Goal: Information Seeking & Learning: Learn about a topic

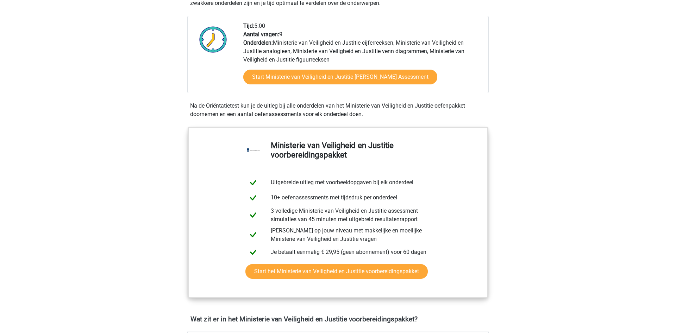
scroll to position [251, 0]
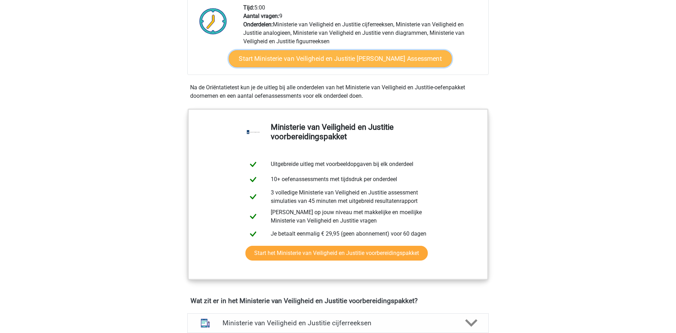
click at [410, 64] on link "Start Ministerie van Veiligheid en Justitie Gratis Oefen Assessment" at bounding box center [340, 58] width 223 height 17
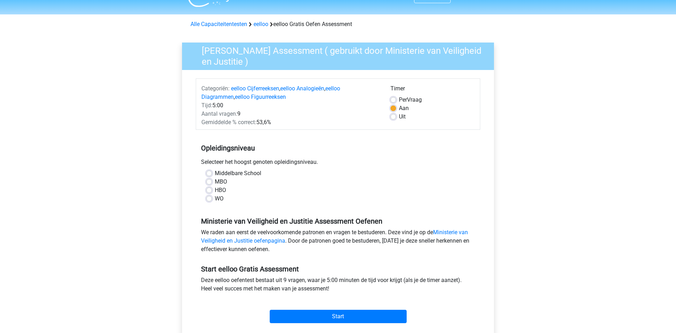
scroll to position [36, 0]
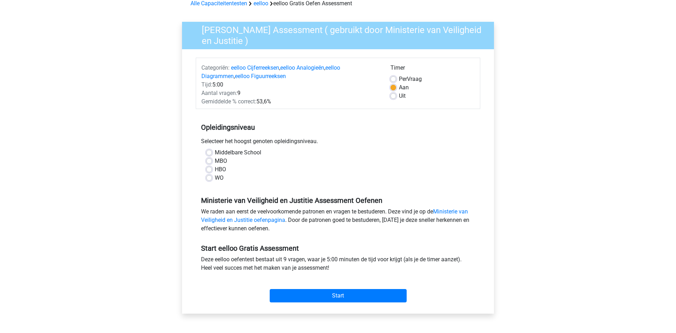
click at [215, 154] on label "Middelbare School" at bounding box center [238, 153] width 46 height 8
click at [207, 154] on input "Middelbare School" at bounding box center [209, 152] width 6 height 7
radio input "true"
click at [343, 294] on input "Start" at bounding box center [338, 295] width 137 height 13
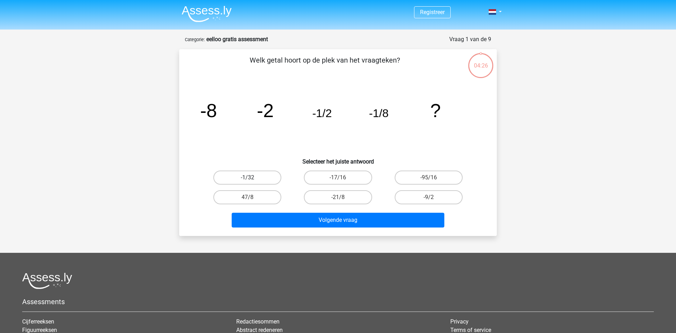
click at [260, 180] on label "-1/32" at bounding box center [247, 178] width 68 height 14
click at [252, 180] on input "-1/32" at bounding box center [249, 180] width 5 height 5
radio input "true"
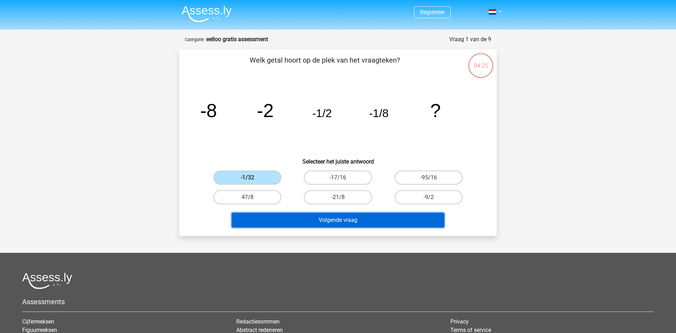
click at [335, 220] on button "Volgende vraag" at bounding box center [338, 220] width 213 height 15
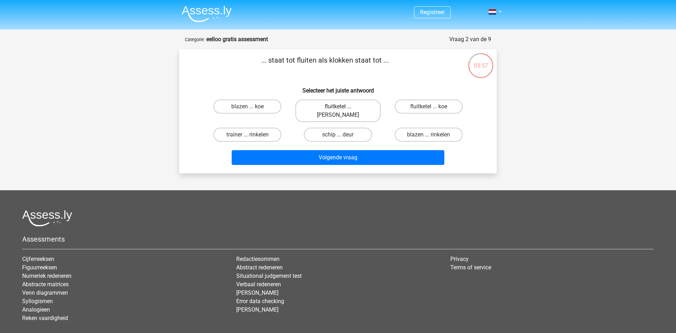
click at [337, 103] on label "fluitketel ... luiden" at bounding box center [337, 111] width 85 height 23
click at [338, 107] on input "fluitketel ... luiden" at bounding box center [340, 109] width 5 height 5
radio input "true"
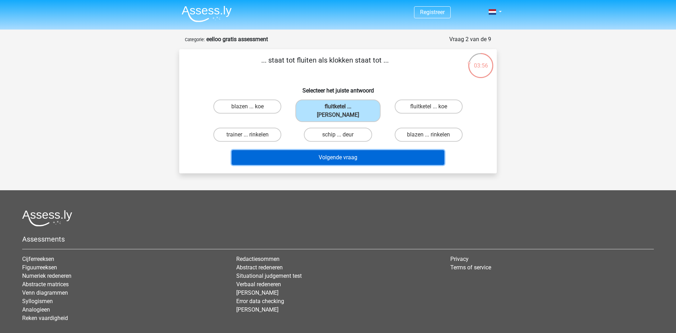
click at [339, 153] on button "Volgende vraag" at bounding box center [338, 157] width 213 height 15
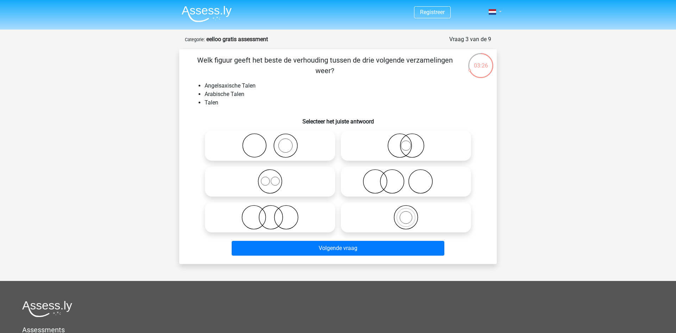
click at [497, 13] on link at bounding box center [493, 12] width 14 height 8
click at [534, 89] on div "Registreer" at bounding box center [338, 233] width 676 height 467
click at [414, 146] on icon at bounding box center [405, 145] width 125 height 25
click at [410, 142] on input "radio" at bounding box center [408, 140] width 5 height 5
radio input "true"
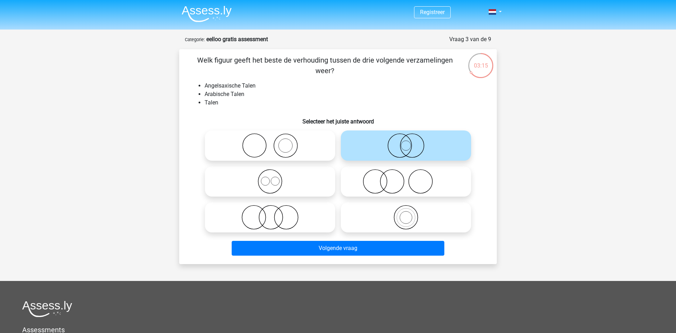
click at [393, 189] on icon at bounding box center [405, 181] width 125 height 25
click at [406, 178] on input "radio" at bounding box center [408, 175] width 5 height 5
radio input "true"
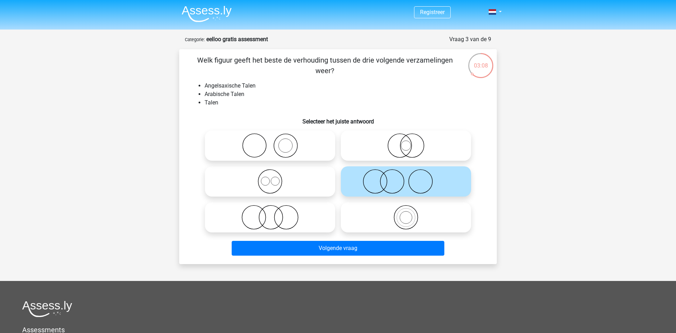
click at [385, 151] on icon at bounding box center [405, 145] width 125 height 25
click at [406, 142] on input "radio" at bounding box center [408, 140] width 5 height 5
radio input "true"
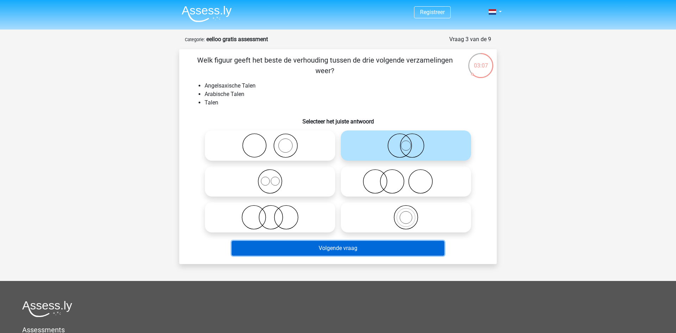
click at [346, 251] on button "Volgende vraag" at bounding box center [338, 248] width 213 height 15
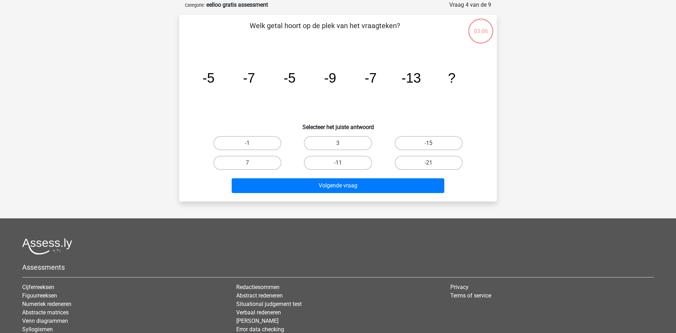
scroll to position [35, 0]
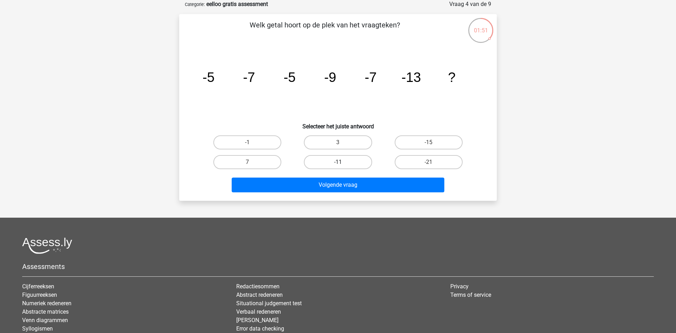
click at [343, 161] on label "-11" at bounding box center [338, 162] width 68 height 14
click at [342, 162] on input "-11" at bounding box center [340, 164] width 5 height 5
radio input "true"
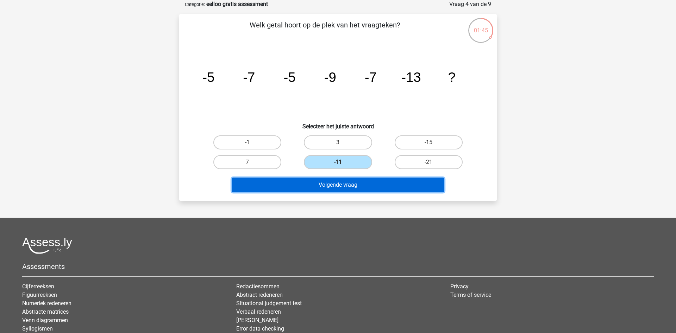
click at [337, 189] on button "Volgende vraag" at bounding box center [338, 185] width 213 height 15
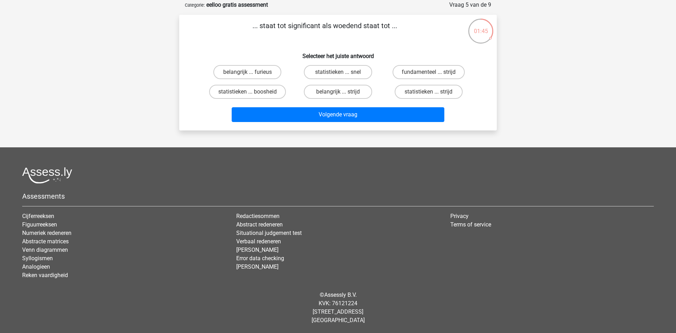
scroll to position [34, 0]
click at [416, 71] on label "fundamenteel ... strijd" at bounding box center [428, 72] width 72 height 14
click at [428, 72] on input "fundamenteel ... strijd" at bounding box center [430, 74] width 5 height 5
radio input "true"
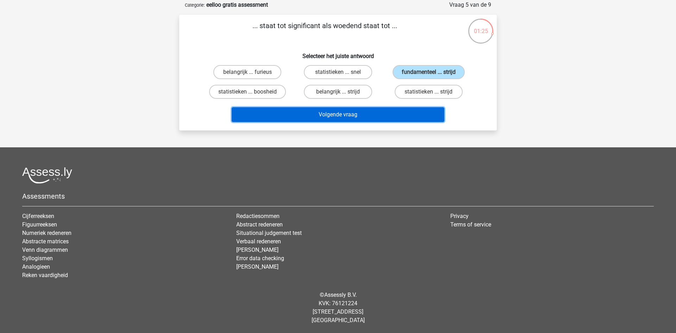
click at [382, 113] on button "Volgende vraag" at bounding box center [338, 114] width 213 height 15
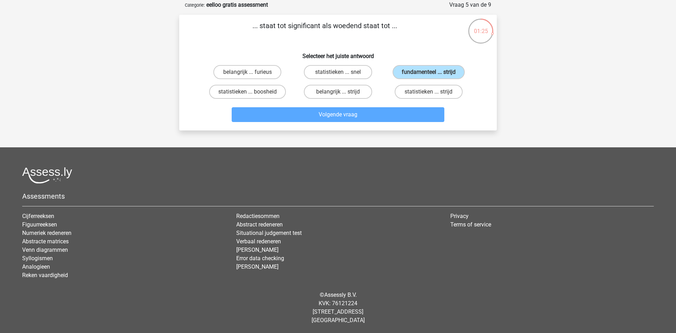
scroll to position [35, 0]
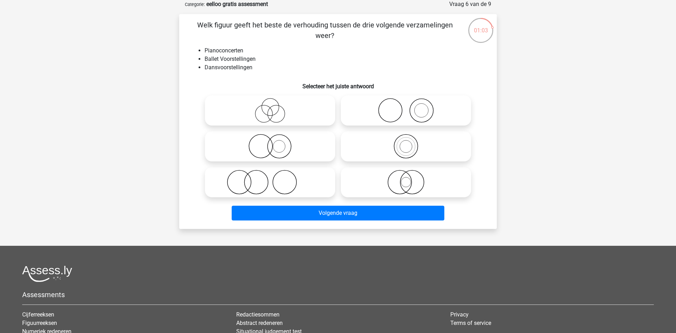
click at [281, 142] on icon at bounding box center [270, 146] width 125 height 25
click at [274, 142] on input "radio" at bounding box center [272, 140] width 5 height 5
radio input "true"
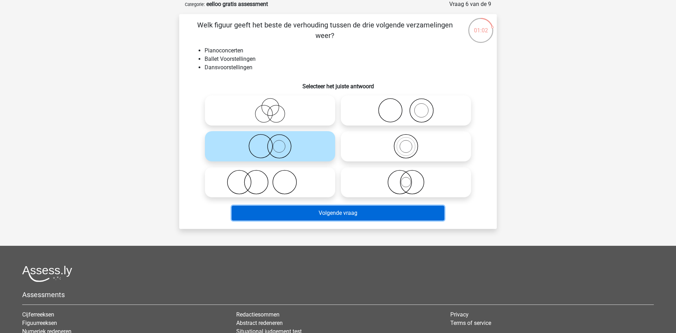
click at [351, 210] on button "Volgende vraag" at bounding box center [338, 213] width 213 height 15
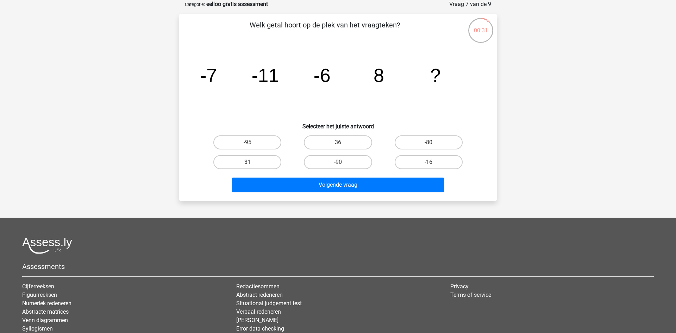
click at [252, 159] on label "31" at bounding box center [247, 162] width 68 height 14
click at [252, 162] on input "31" at bounding box center [249, 164] width 5 height 5
radio input "true"
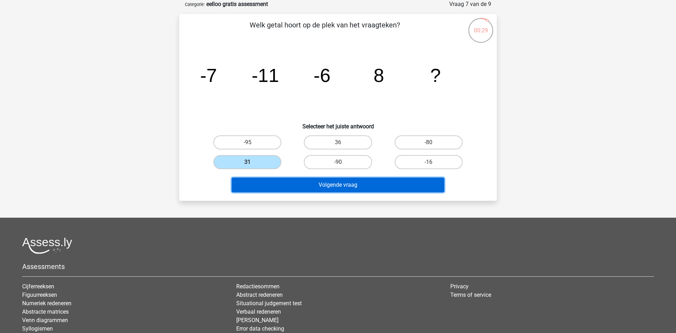
click at [320, 185] on button "Volgende vraag" at bounding box center [338, 185] width 213 height 15
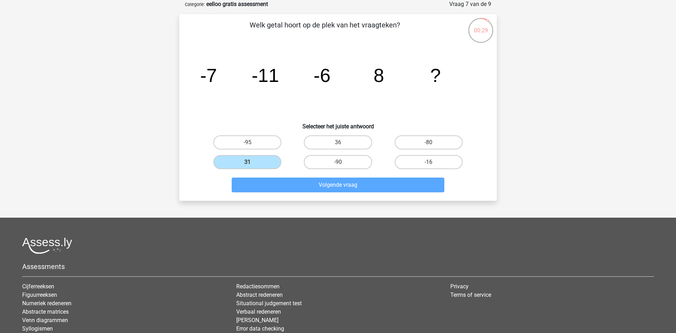
scroll to position [34, 0]
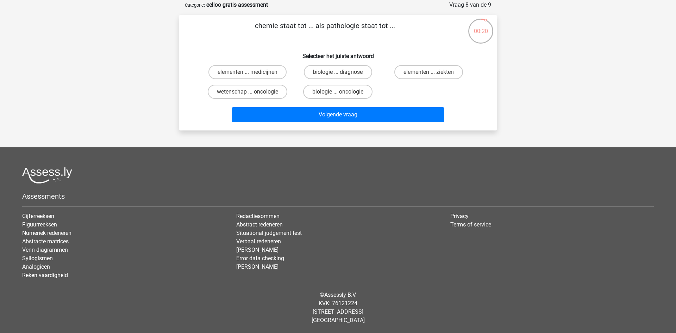
click at [340, 94] on input "biologie ... oncologie" at bounding box center [340, 94] width 5 height 5
radio input "true"
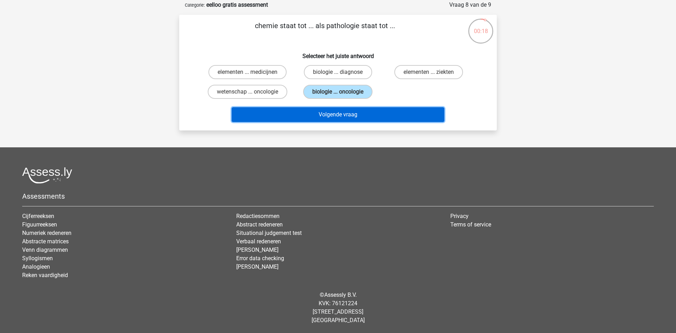
click at [339, 118] on button "Volgende vraag" at bounding box center [338, 114] width 213 height 15
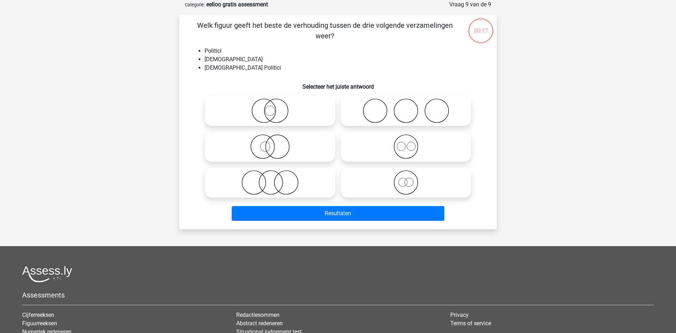
scroll to position [35, 0]
click at [265, 142] on icon at bounding box center [270, 146] width 125 height 25
click at [270, 142] on input "radio" at bounding box center [272, 140] width 5 height 5
radio input "true"
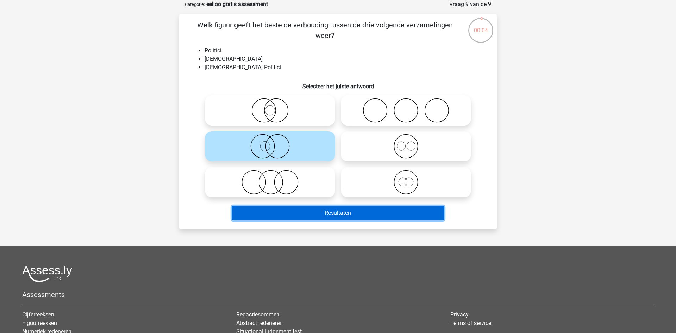
click at [313, 211] on button "Resultaten" at bounding box center [338, 213] width 213 height 15
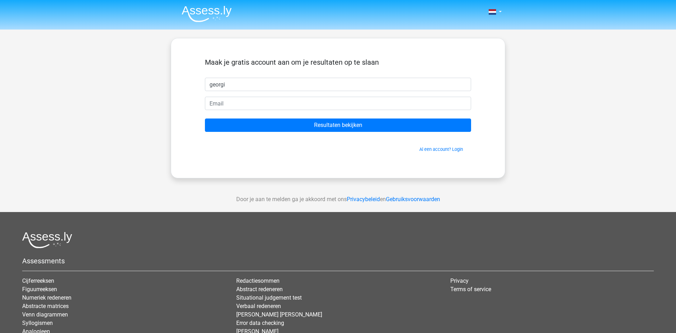
type input "georgi"
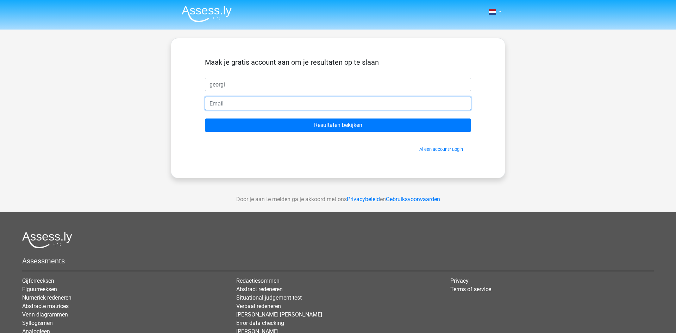
click at [279, 100] on input "email" at bounding box center [338, 103] width 266 height 13
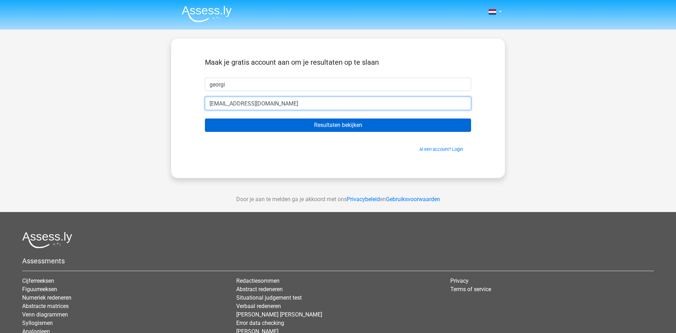
type input "genovgeorgi2006@gmail.com"
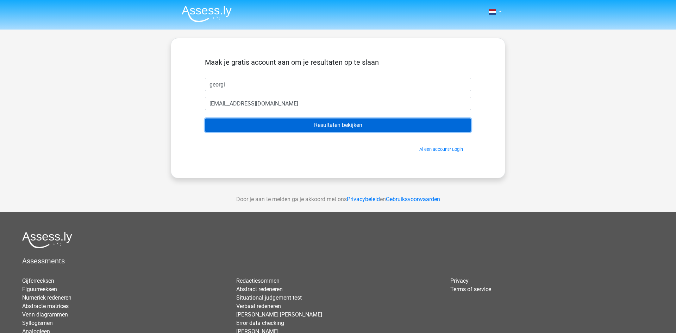
click at [309, 121] on input "Resultaten bekijken" at bounding box center [338, 125] width 266 height 13
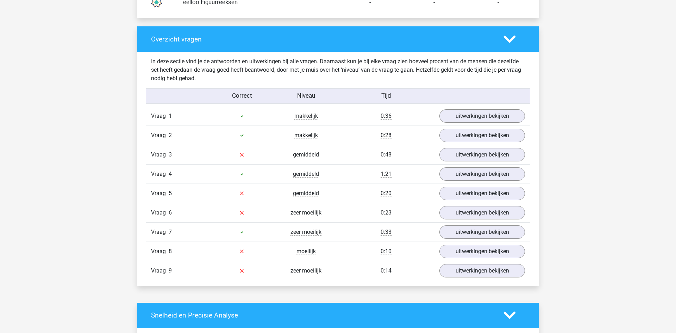
scroll to position [718, 0]
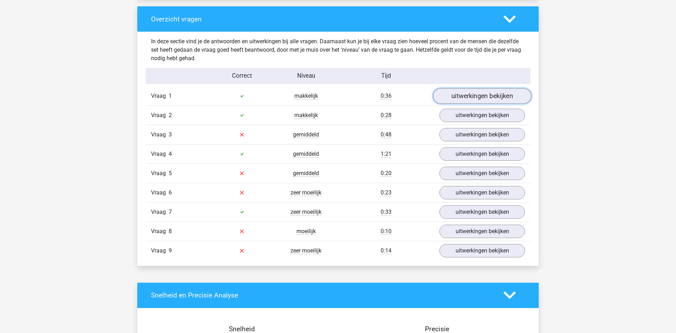
click at [479, 98] on link "uitwerkingen bekijken" at bounding box center [482, 95] width 98 height 15
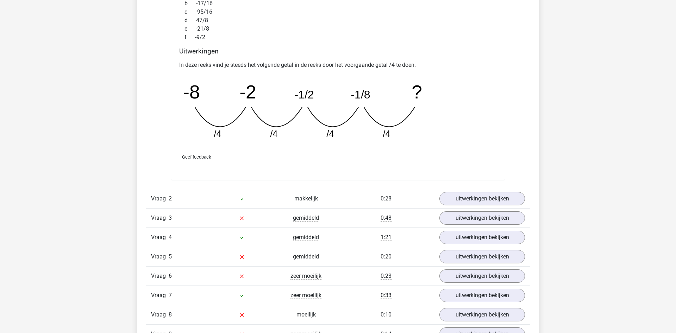
scroll to position [969, 0]
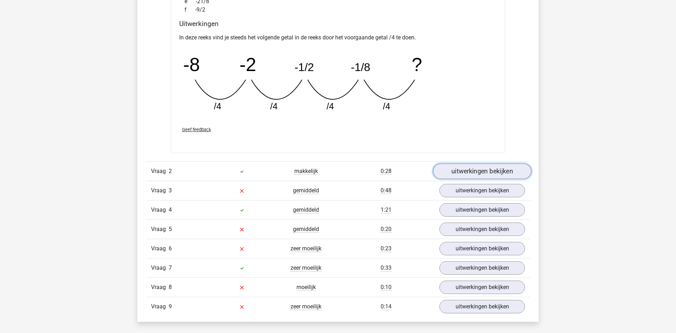
click at [495, 172] on link "uitwerkingen bekijken" at bounding box center [482, 171] width 98 height 15
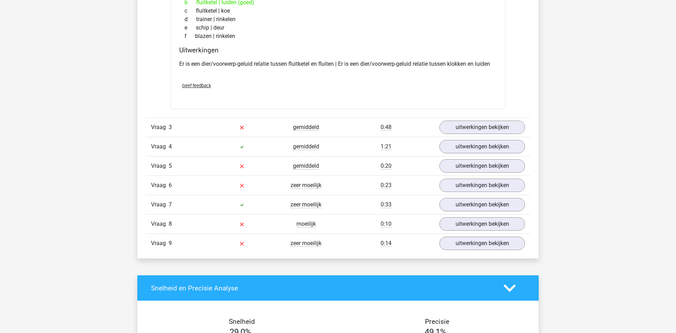
scroll to position [1220, 0]
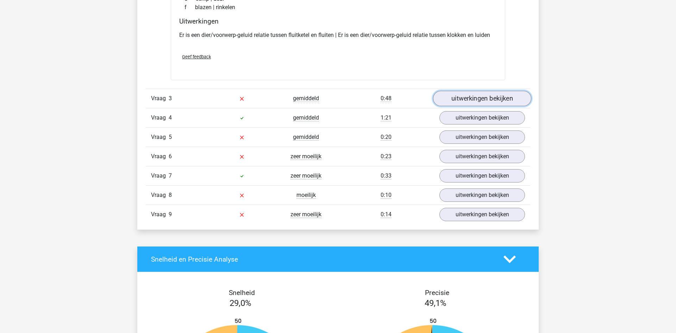
click at [494, 99] on link "uitwerkingen bekijken" at bounding box center [482, 98] width 98 height 15
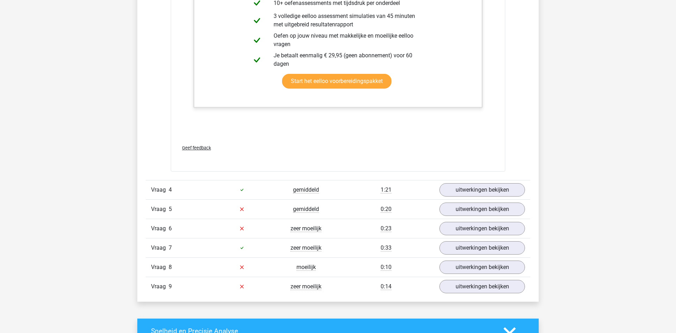
scroll to position [1615, 0]
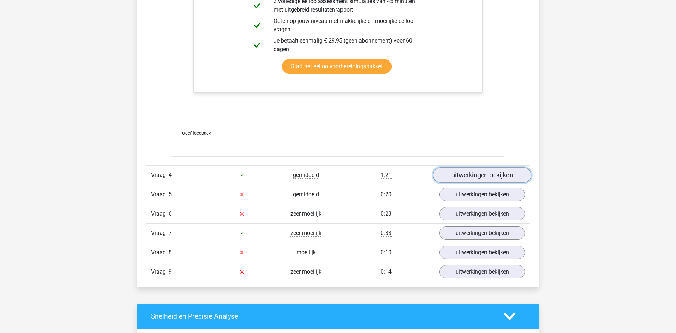
click at [510, 178] on link "uitwerkingen bekijken" at bounding box center [482, 175] width 98 height 15
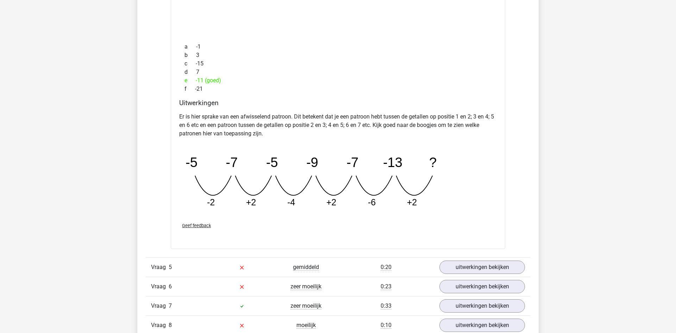
scroll to position [1938, 0]
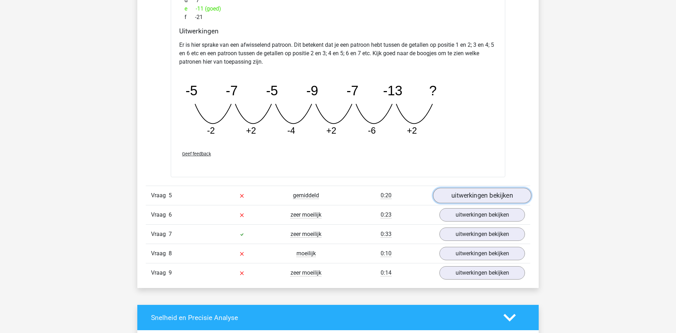
click at [493, 192] on link "uitwerkingen bekijken" at bounding box center [482, 195] width 98 height 15
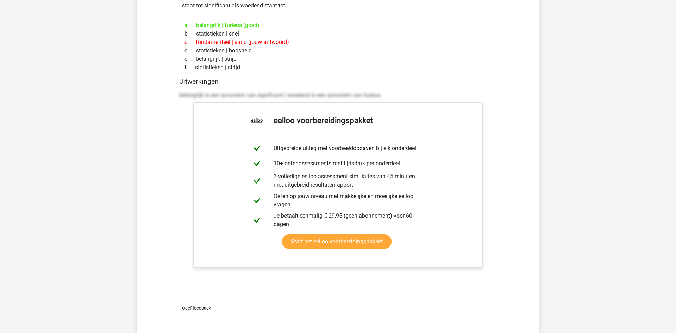
scroll to position [2297, 0]
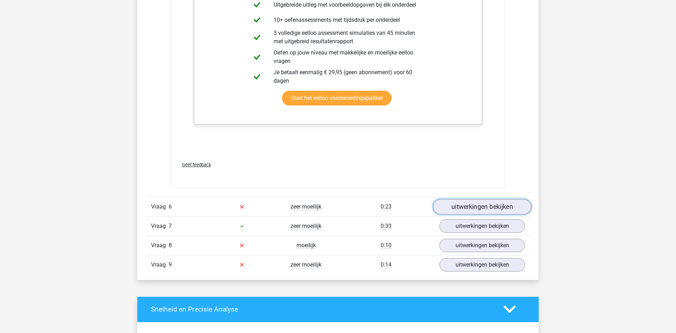
click at [489, 206] on link "uitwerkingen bekijken" at bounding box center [482, 206] width 98 height 15
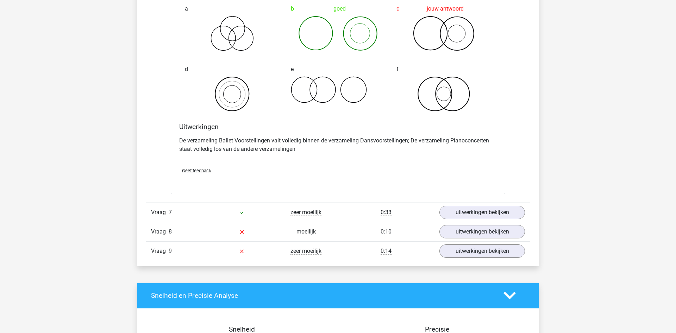
scroll to position [2584, 0]
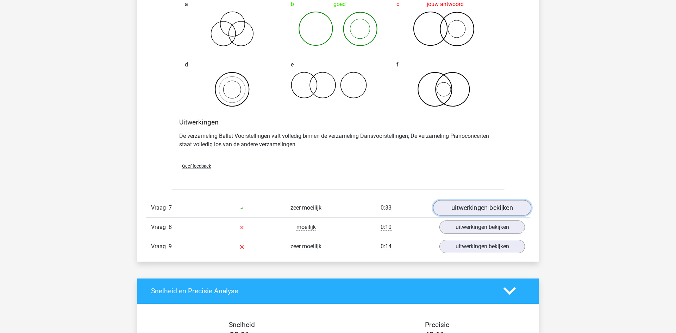
click at [494, 207] on link "uitwerkingen bekijken" at bounding box center [482, 207] width 98 height 15
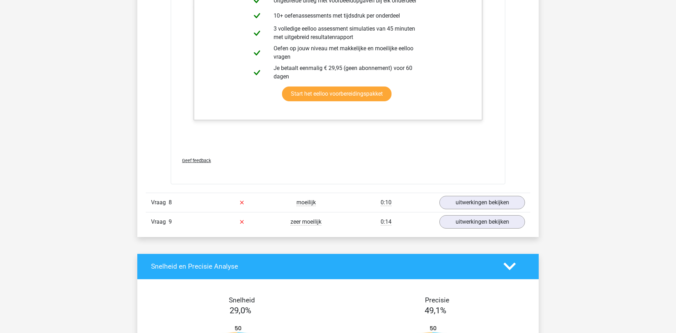
scroll to position [3051, 0]
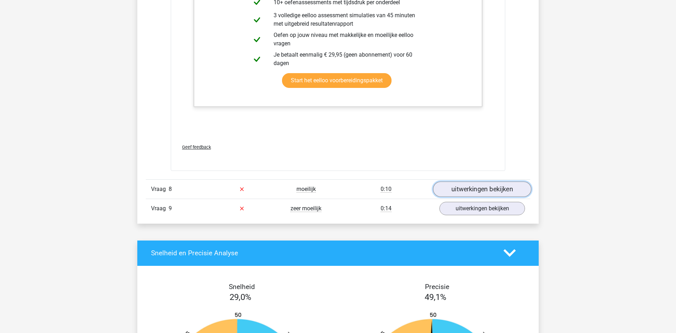
click at [477, 191] on link "uitwerkingen bekijken" at bounding box center [482, 189] width 98 height 15
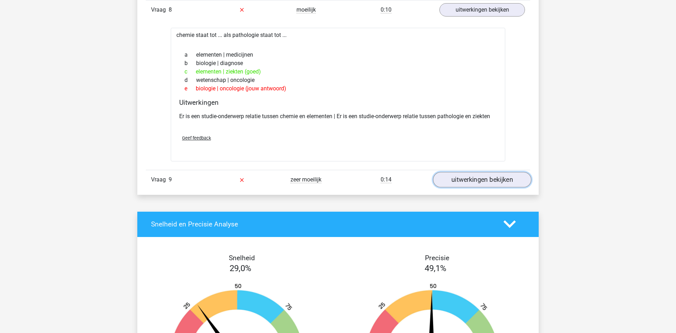
click at [484, 183] on link "uitwerkingen bekijken" at bounding box center [482, 179] width 98 height 15
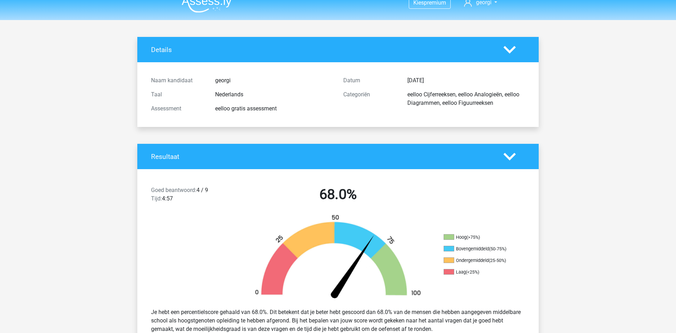
scroll to position [0, 0]
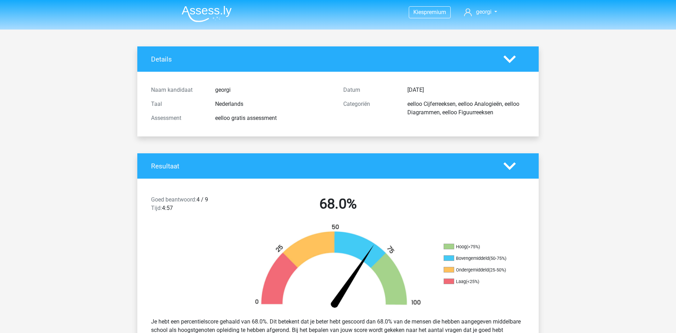
click at [183, 13] on img at bounding box center [207, 14] width 50 height 17
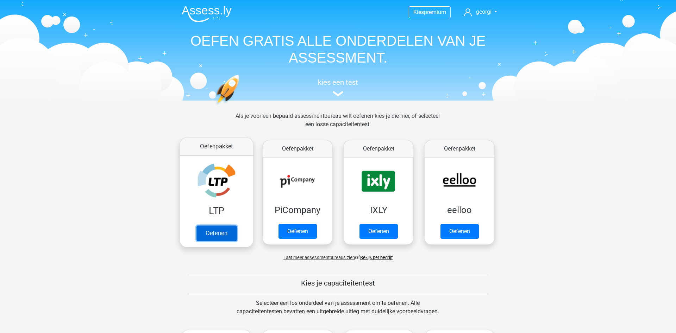
click at [217, 234] on link "Oefenen" at bounding box center [216, 233] width 40 height 15
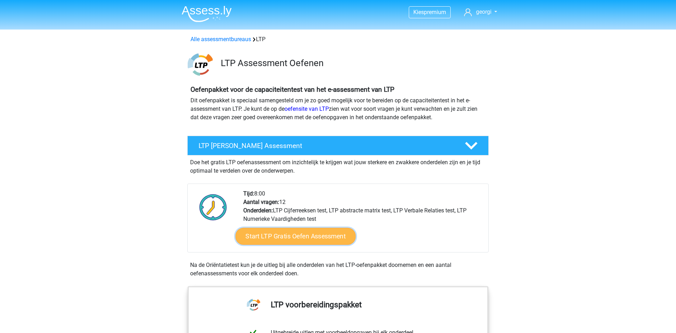
click at [275, 237] on link "Start LTP Gratis Oefen Assessment" at bounding box center [295, 236] width 120 height 17
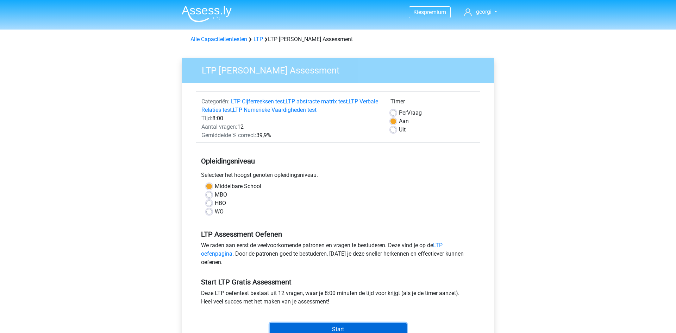
click at [354, 324] on input "Start" at bounding box center [338, 329] width 137 height 13
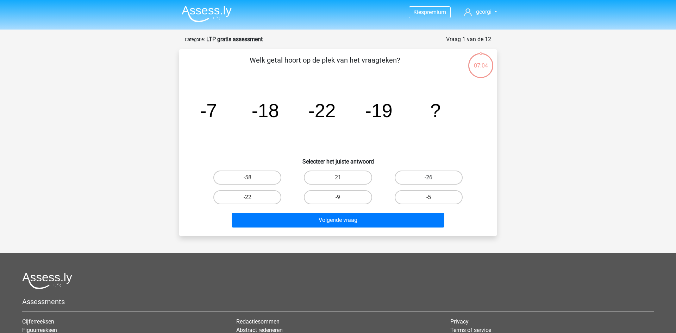
click at [445, 181] on label "-26" at bounding box center [428, 178] width 68 height 14
click at [433, 181] on input "-26" at bounding box center [430, 180] width 5 height 5
radio input "true"
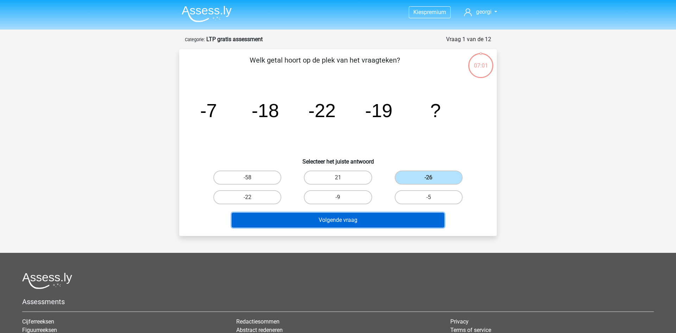
click at [397, 222] on button "Volgende vraag" at bounding box center [338, 220] width 213 height 15
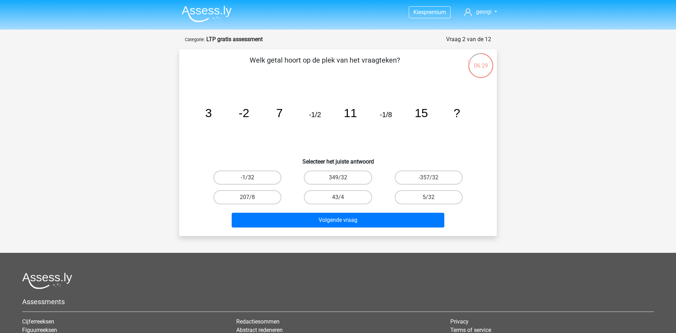
click at [268, 179] on label "-1/32" at bounding box center [247, 178] width 68 height 14
click at [252, 179] on input "-1/32" at bounding box center [249, 180] width 5 height 5
radio input "true"
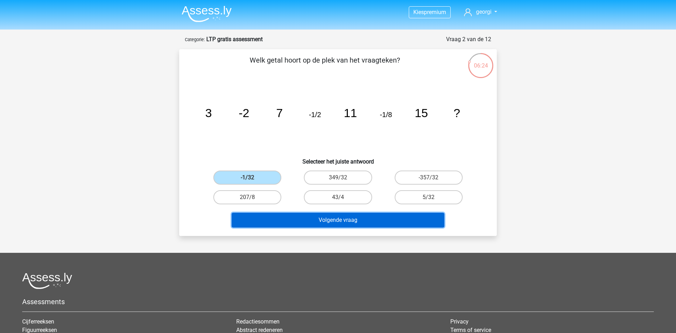
click at [289, 226] on button "Volgende vraag" at bounding box center [338, 220] width 213 height 15
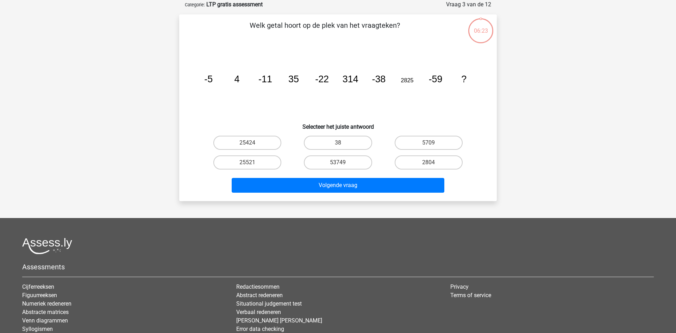
scroll to position [35, 0]
click at [237, 137] on label "25424" at bounding box center [247, 142] width 68 height 14
click at [247, 143] on input "25424" at bounding box center [249, 145] width 5 height 5
radio input "true"
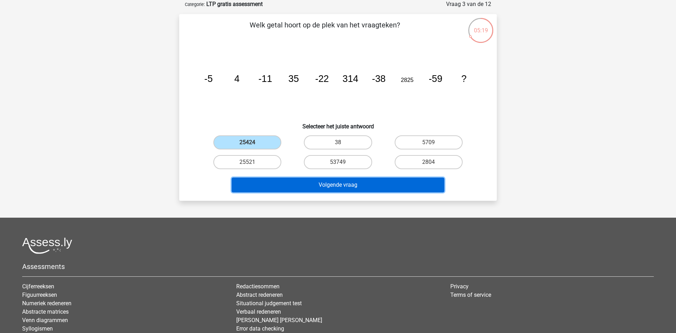
click at [278, 184] on button "Volgende vraag" at bounding box center [338, 185] width 213 height 15
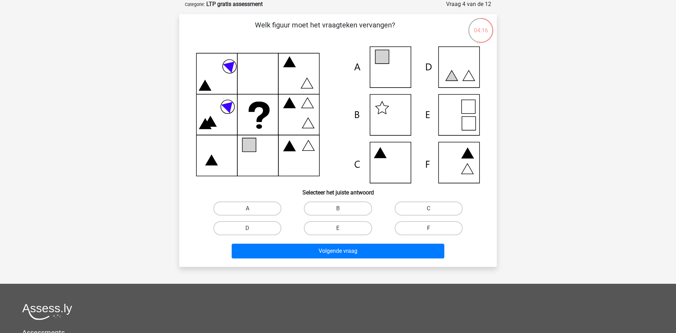
click at [406, 227] on label "F" at bounding box center [428, 228] width 68 height 14
click at [428, 228] on input "F" at bounding box center [430, 230] width 5 height 5
radio input "true"
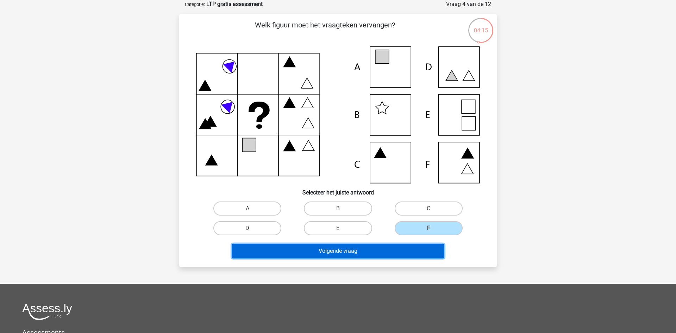
click at [397, 257] on button "Volgende vraag" at bounding box center [338, 251] width 213 height 15
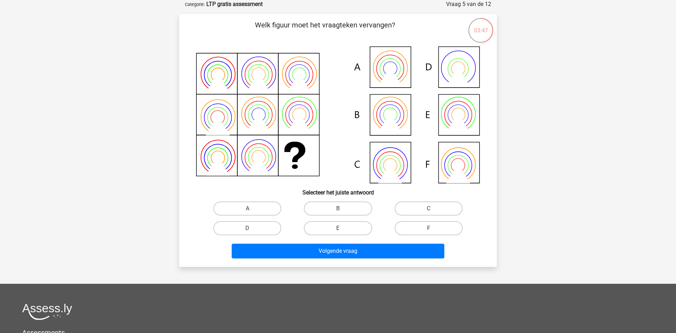
click at [358, 201] on div "B" at bounding box center [337, 209] width 90 height 20
click at [249, 207] on label "A" at bounding box center [247, 209] width 68 height 14
click at [249, 209] on input "A" at bounding box center [249, 211] width 5 height 5
radio input "true"
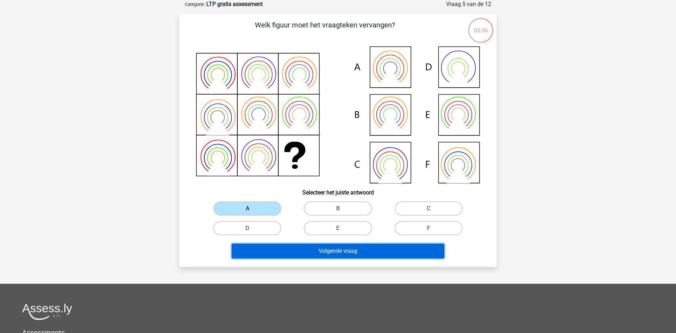
click at [275, 252] on button "Volgende vraag" at bounding box center [338, 251] width 213 height 15
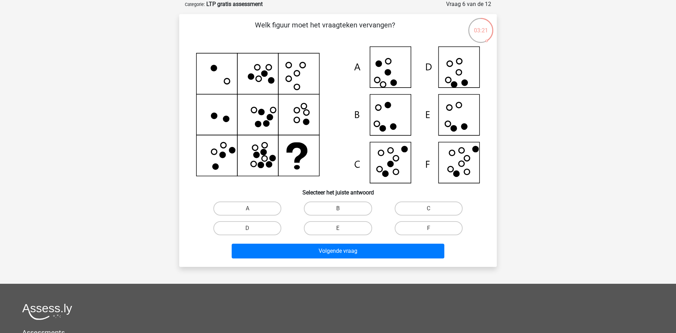
click at [393, 169] on icon at bounding box center [338, 114] width 284 height 137
click at [420, 208] on label "C" at bounding box center [428, 209] width 68 height 14
click at [428, 209] on input "C" at bounding box center [430, 211] width 5 height 5
radio input "true"
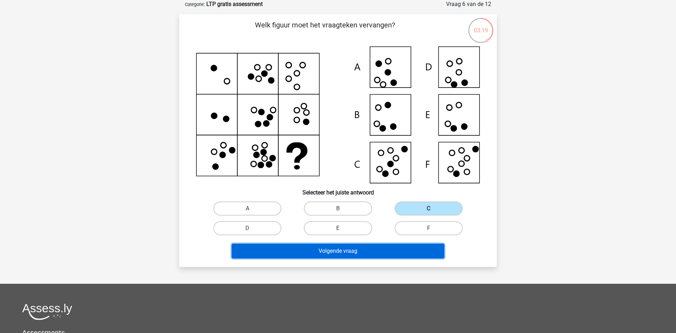
click at [384, 257] on button "Volgende vraag" at bounding box center [338, 251] width 213 height 15
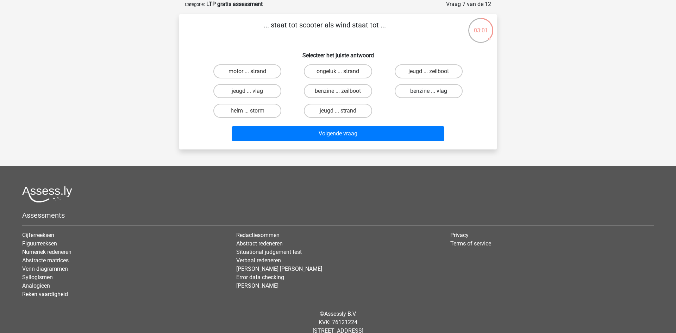
click at [405, 89] on label "benzine ... vlag" at bounding box center [428, 91] width 68 height 14
click at [428, 91] on input "benzine ... vlag" at bounding box center [430, 93] width 5 height 5
radio input "true"
click at [345, 96] on label "benzine ... zeilboot" at bounding box center [338, 91] width 68 height 14
click at [342, 96] on input "benzine ... zeilboot" at bounding box center [340, 93] width 5 height 5
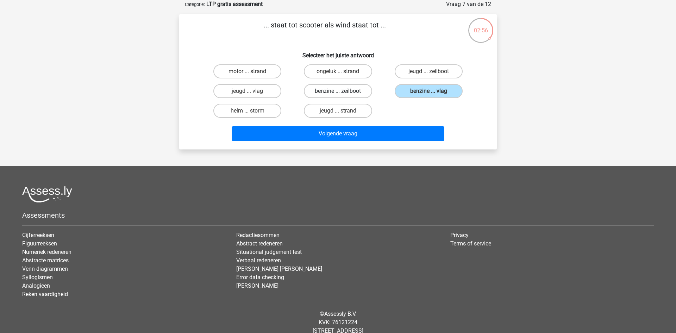
radio input "true"
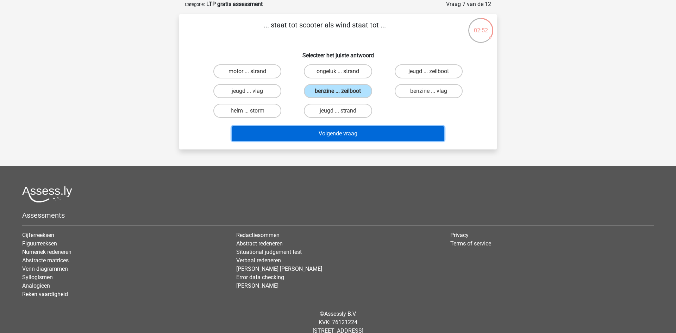
click at [361, 133] on button "Volgende vraag" at bounding box center [338, 133] width 213 height 15
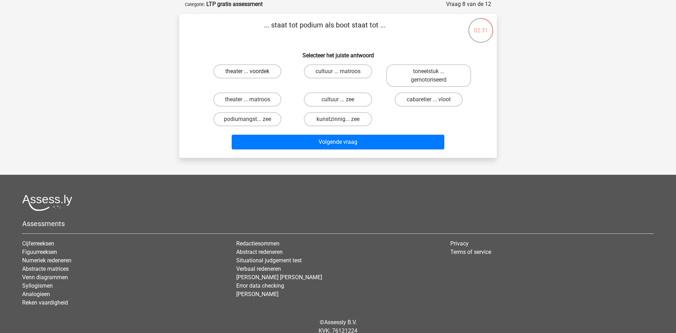
click at [263, 66] on label "theater ... voordek" at bounding box center [247, 71] width 68 height 14
click at [252, 71] on input "theater ... voordek" at bounding box center [249, 73] width 5 height 5
radio input "true"
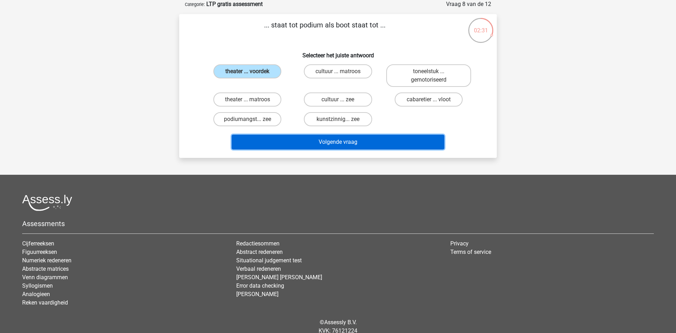
click at [301, 143] on button "Volgende vraag" at bounding box center [338, 142] width 213 height 15
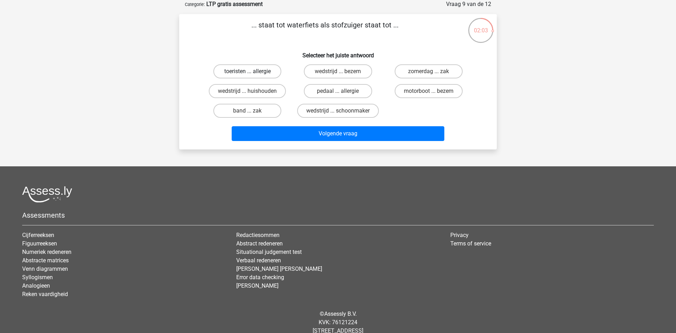
click at [244, 72] on label "toeristen ... allergie" at bounding box center [247, 71] width 68 height 14
click at [247, 72] on input "toeristen ... allergie" at bounding box center [249, 73] width 5 height 5
radio input "true"
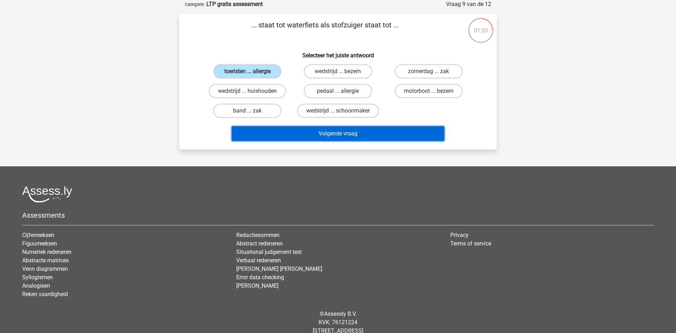
click at [287, 133] on button "Volgende vraag" at bounding box center [338, 133] width 213 height 15
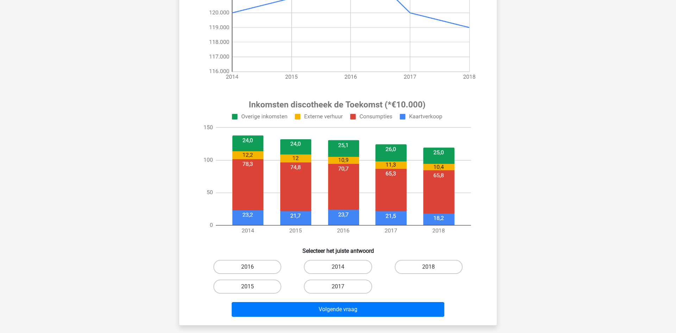
scroll to position [179, 0]
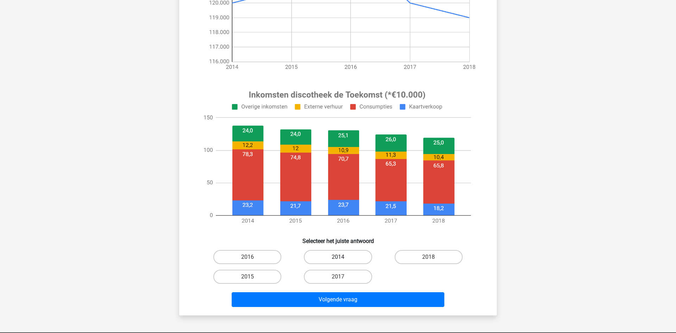
click at [352, 258] on label "2014" at bounding box center [338, 257] width 68 height 14
click at [342, 258] on input "2014" at bounding box center [340, 259] width 5 height 5
radio input "true"
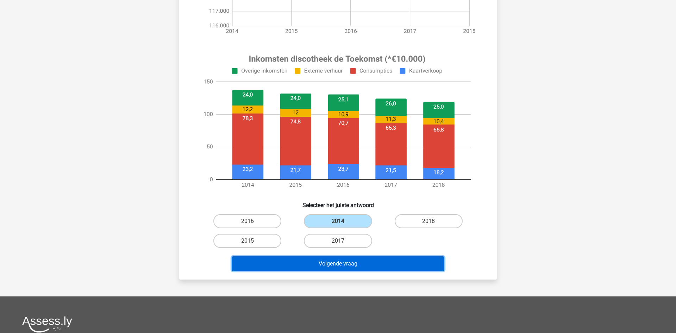
click at [365, 263] on button "Volgende vraag" at bounding box center [338, 264] width 213 height 15
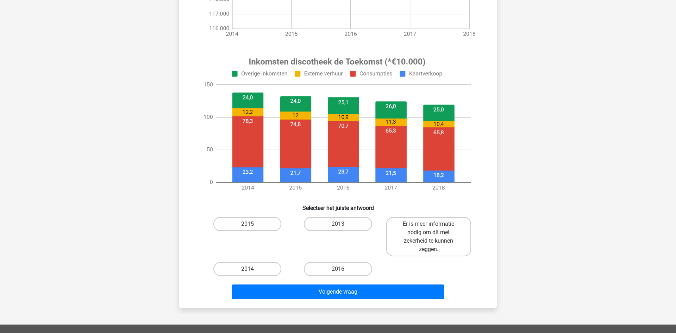
scroll to position [215, 0]
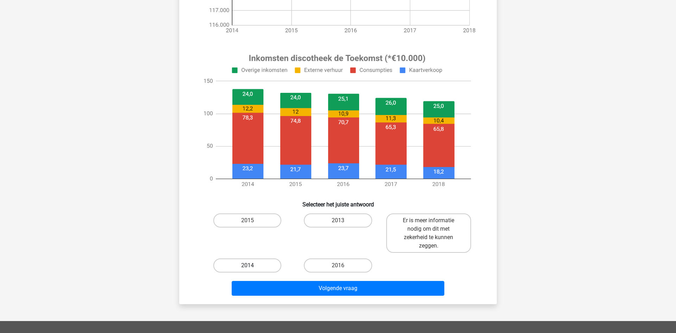
click at [255, 267] on label "2014" at bounding box center [247, 266] width 68 height 14
click at [252, 267] on input "2014" at bounding box center [249, 268] width 5 height 5
radio input "true"
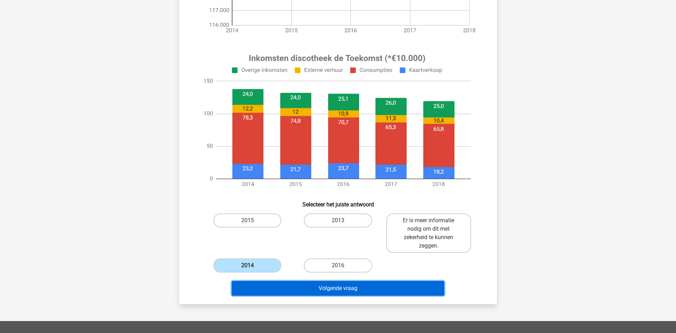
click at [278, 288] on button "Volgende vraag" at bounding box center [338, 288] width 213 height 15
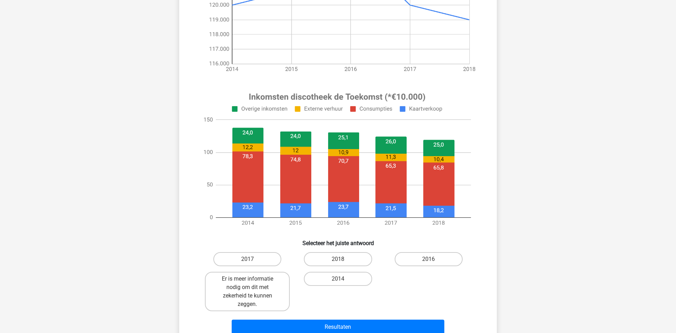
scroll to position [179, 0]
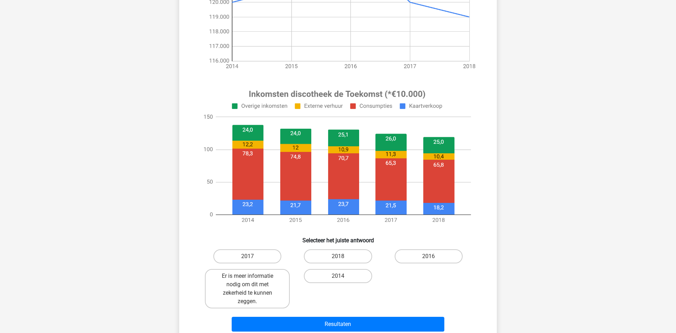
click at [278, 288] on label "Er is meer informatie nodig om dit met zekerheid te kunnen zeggen." at bounding box center [247, 288] width 85 height 39
click at [252, 281] on input "Er is meer informatie nodig om dit met zekerheid te kunnen zeggen." at bounding box center [249, 278] width 5 height 5
radio input "true"
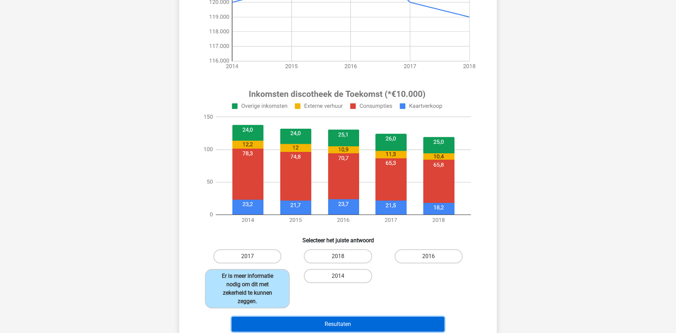
click at [282, 323] on button "Resultaten" at bounding box center [338, 324] width 213 height 15
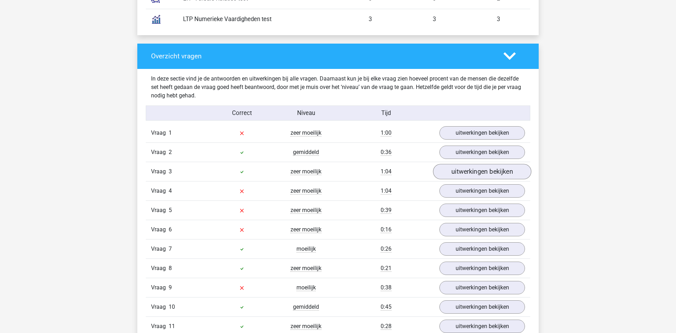
scroll to position [682, 0]
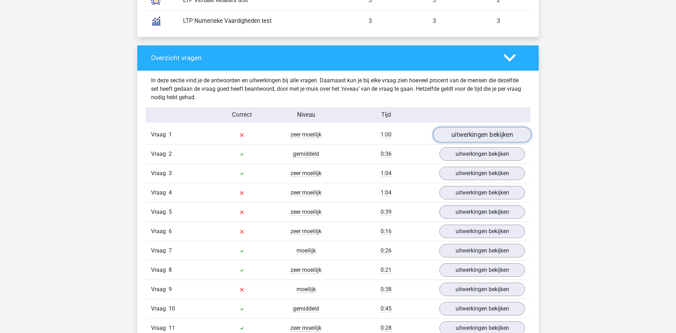
click at [485, 132] on link "uitwerkingen bekijken" at bounding box center [482, 134] width 98 height 15
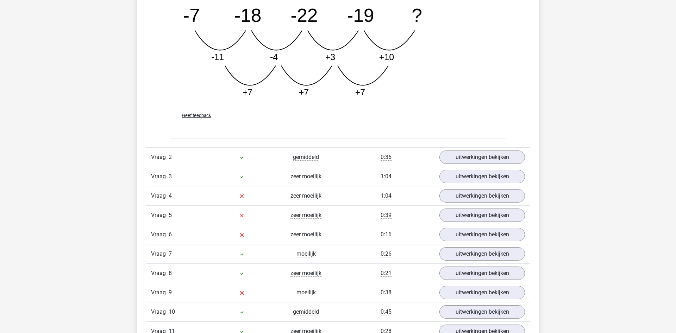
scroll to position [1113, 0]
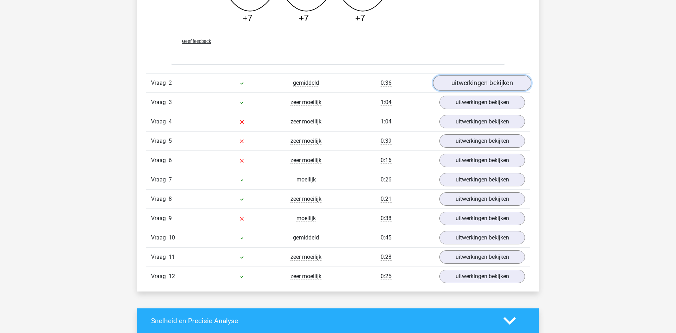
click at [480, 84] on link "uitwerkingen bekijken" at bounding box center [482, 82] width 98 height 15
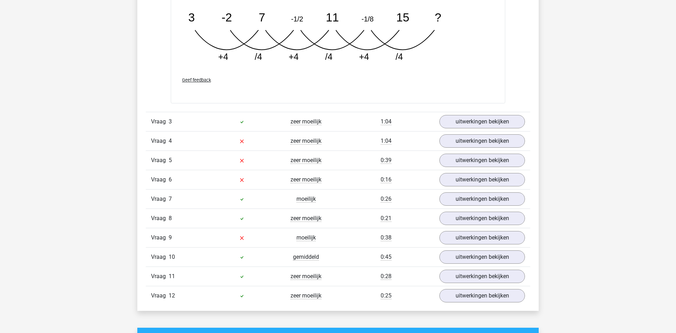
scroll to position [1436, 0]
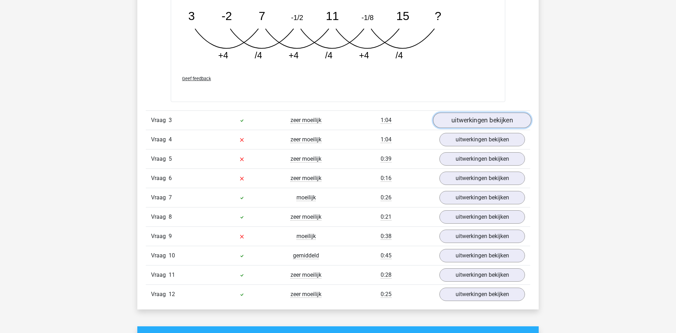
click at [456, 121] on link "uitwerkingen bekijken" at bounding box center [482, 120] width 98 height 15
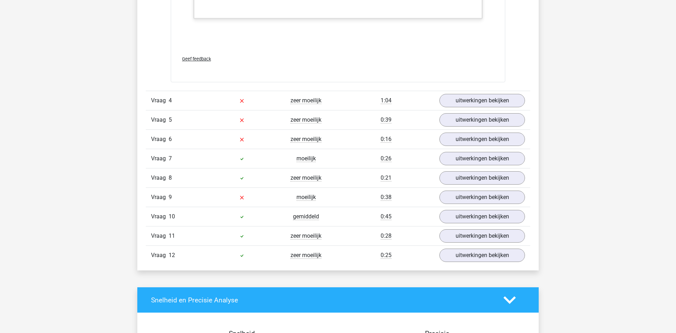
scroll to position [1902, 0]
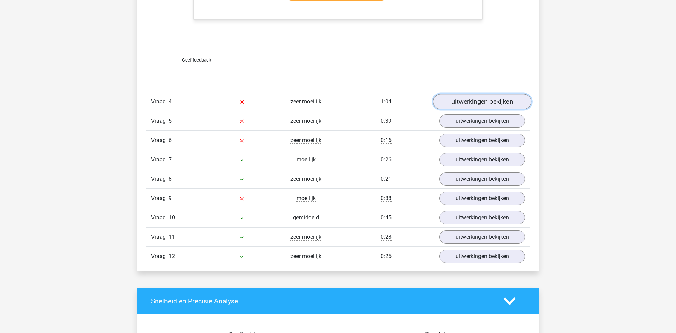
click at [474, 99] on link "uitwerkingen bekijken" at bounding box center [482, 101] width 98 height 15
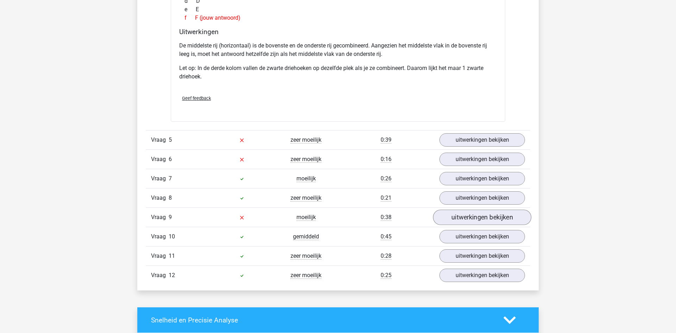
scroll to position [2225, 0]
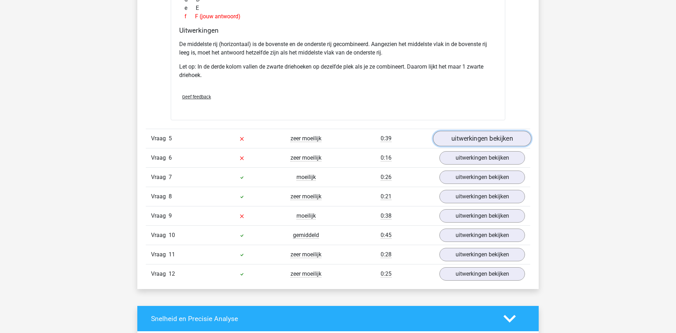
click at [507, 136] on link "uitwerkingen bekijken" at bounding box center [482, 138] width 98 height 15
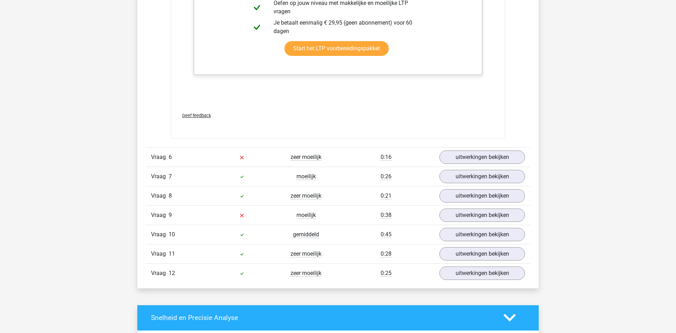
scroll to position [2728, 0]
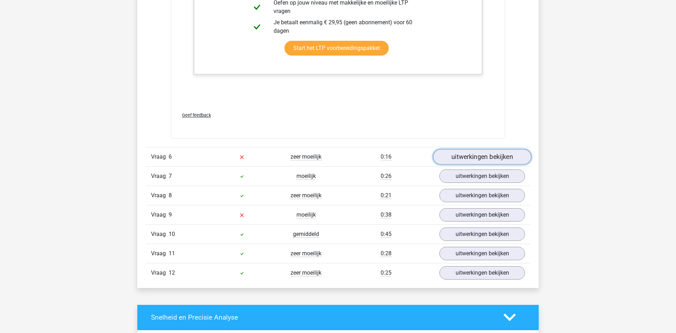
click at [494, 154] on link "uitwerkingen bekijken" at bounding box center [482, 156] width 98 height 15
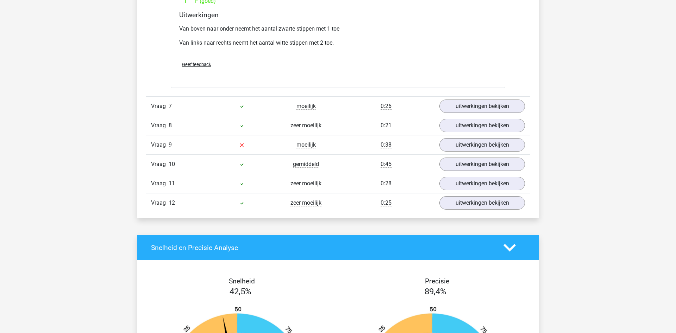
scroll to position [3123, 0]
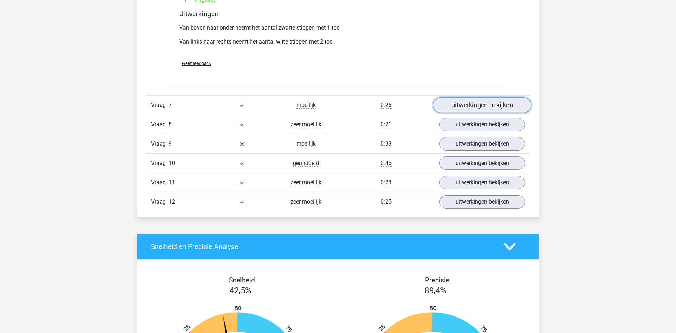
click at [463, 109] on link "uitwerkingen bekijken" at bounding box center [482, 104] width 98 height 15
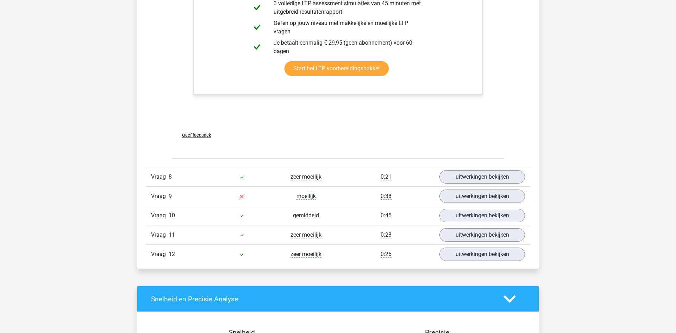
scroll to position [3446, 0]
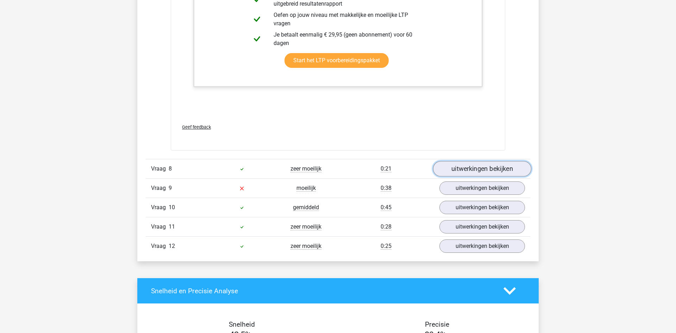
click at [501, 175] on link "uitwerkingen bekijken" at bounding box center [482, 168] width 98 height 15
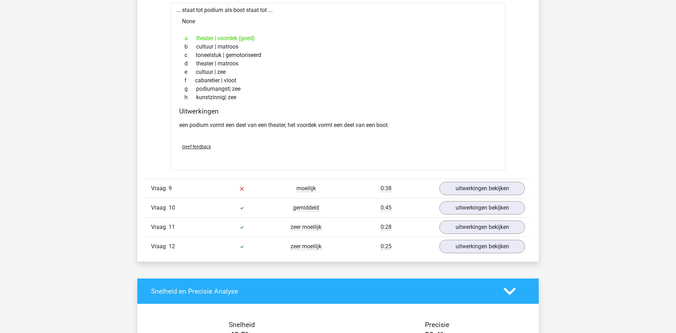
scroll to position [3661, 0]
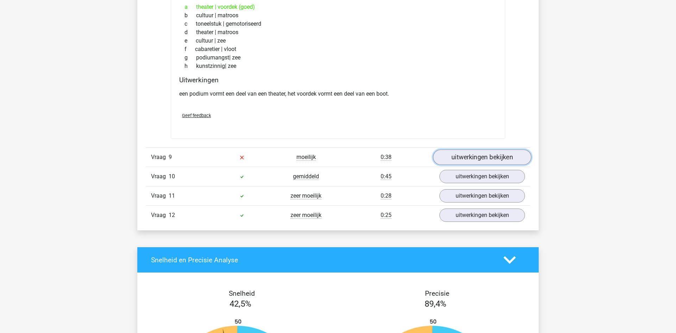
click at [499, 160] on link "uitwerkingen bekijken" at bounding box center [482, 157] width 98 height 15
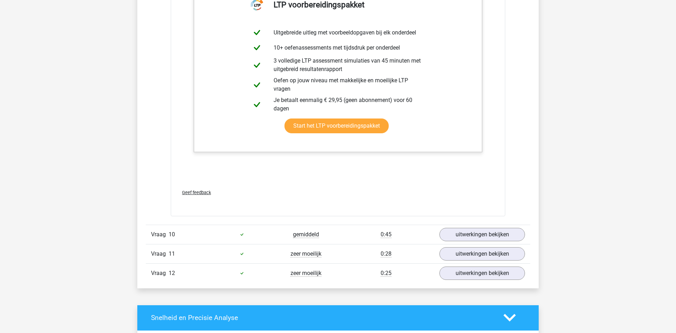
scroll to position [3984, 0]
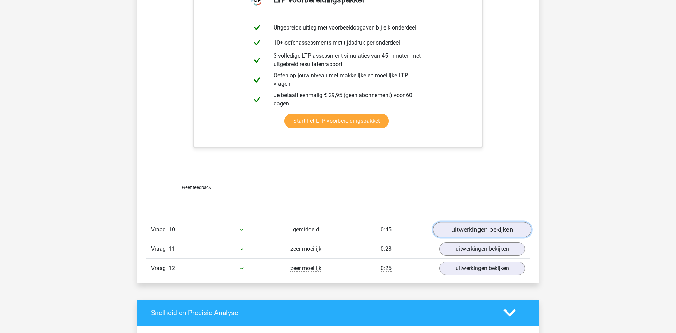
click at [484, 228] on link "uitwerkingen bekijken" at bounding box center [482, 229] width 98 height 15
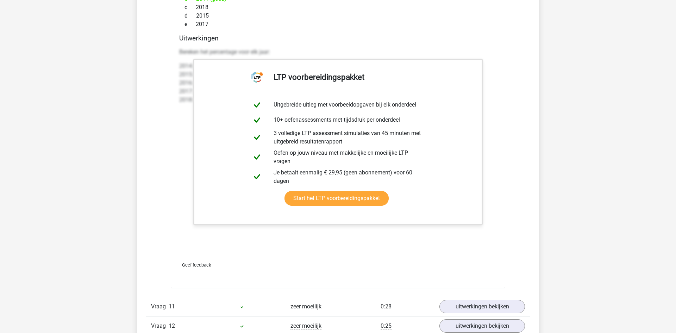
scroll to position [4774, 0]
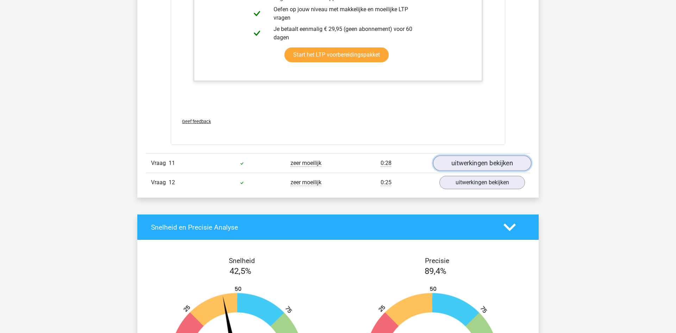
click at [487, 160] on link "uitwerkingen bekijken" at bounding box center [482, 163] width 98 height 15
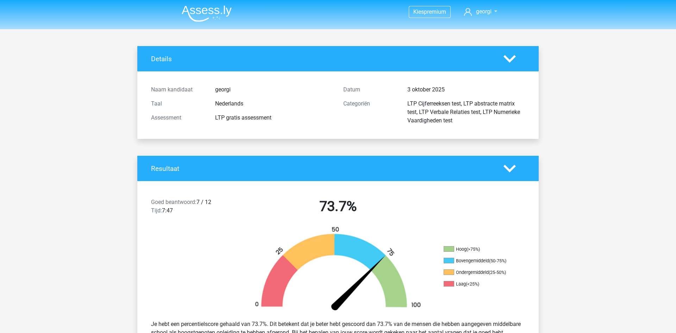
scroll to position [0, 0]
click at [209, 14] on img at bounding box center [207, 14] width 50 height 17
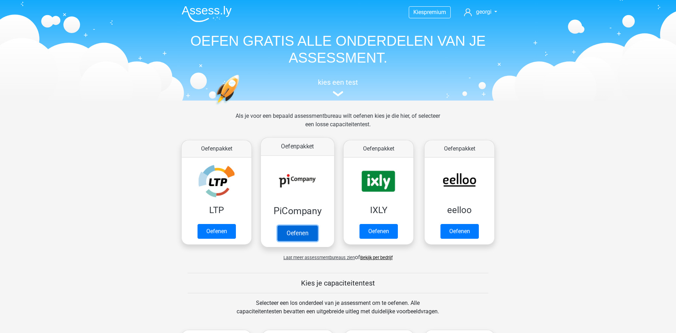
click at [306, 232] on link "Oefenen" at bounding box center [297, 233] width 40 height 15
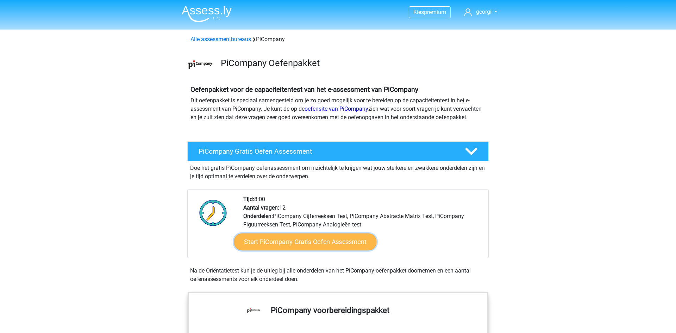
click at [293, 251] on link "Start PiCompany Gratis Oefen Assessment" at bounding box center [305, 242] width 143 height 17
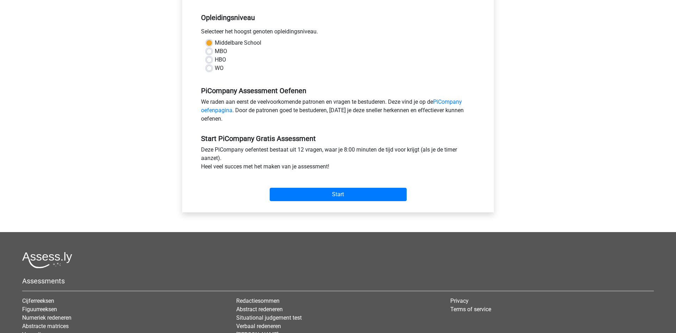
scroll to position [36, 0]
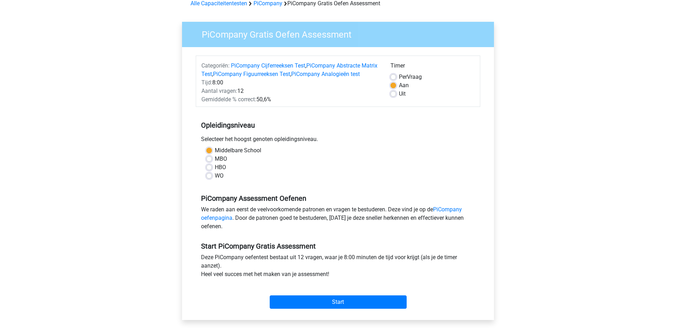
click at [394, 74] on div "Per Vraag" at bounding box center [432, 77] width 84 height 8
click at [399, 79] on label "Per Vraag" at bounding box center [410, 77] width 23 height 8
click at [394, 79] on input "Per Vraag" at bounding box center [393, 76] width 6 height 7
radio input "true"
click at [393, 83] on div "Aan" at bounding box center [432, 85] width 84 height 8
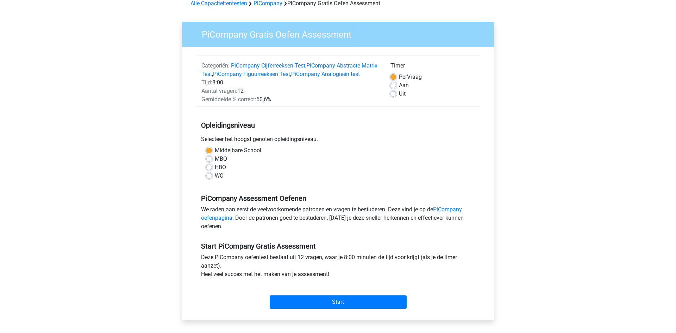
click at [399, 87] on label "Aan" at bounding box center [404, 85] width 10 height 8
click at [393, 87] on input "Aan" at bounding box center [393, 84] width 6 height 7
radio input "true"
click at [364, 309] on input "Start" at bounding box center [338, 302] width 137 height 13
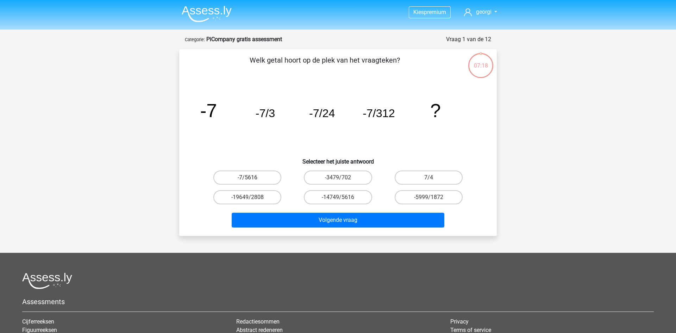
click at [252, 171] on label "-7/5616" at bounding box center [247, 178] width 68 height 14
click at [252, 178] on input "-7/5616" at bounding box center [249, 180] width 5 height 5
radio input "true"
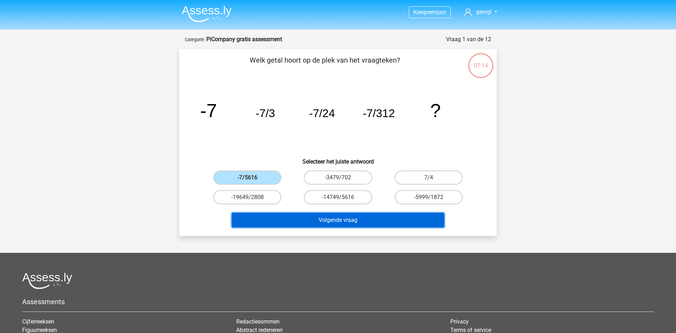
click at [374, 223] on button "Volgende vraag" at bounding box center [338, 220] width 213 height 15
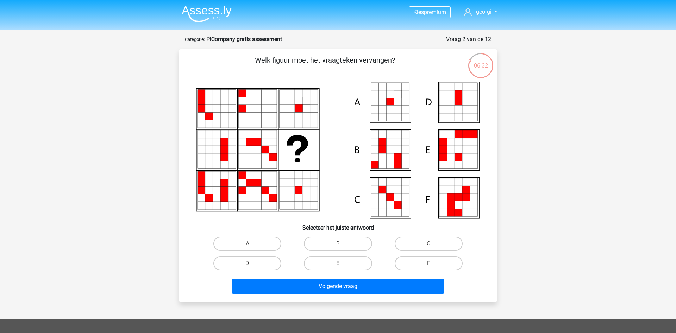
click at [395, 103] on icon at bounding box center [398, 102] width 8 height 8
click at [247, 240] on label "A" at bounding box center [247, 244] width 68 height 14
click at [247, 244] on input "A" at bounding box center [249, 246] width 5 height 5
radio input "true"
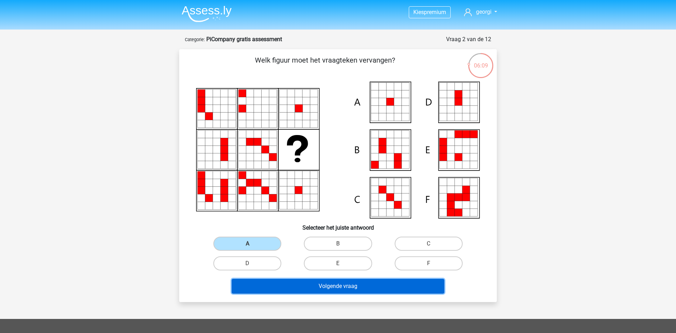
click at [330, 286] on button "Volgende vraag" at bounding box center [338, 286] width 213 height 15
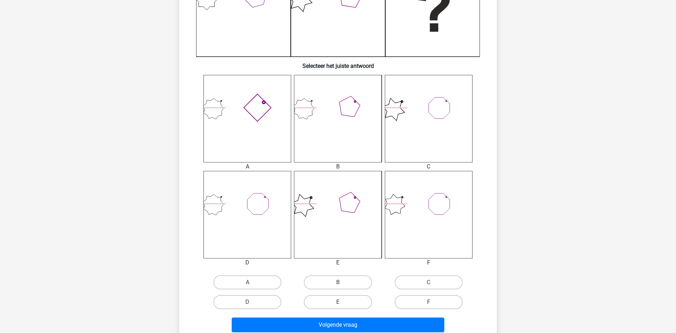
scroll to position [215, 0]
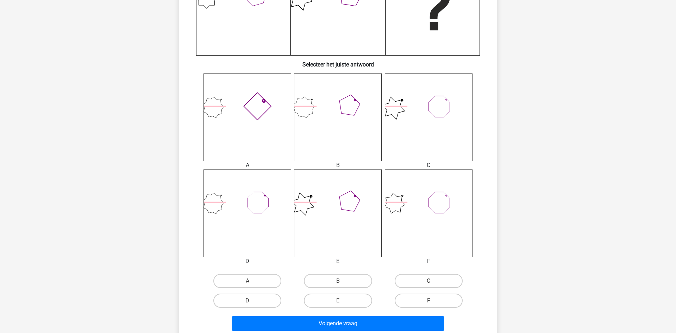
click at [252, 283] on input "A" at bounding box center [249, 283] width 5 height 5
radio input "true"
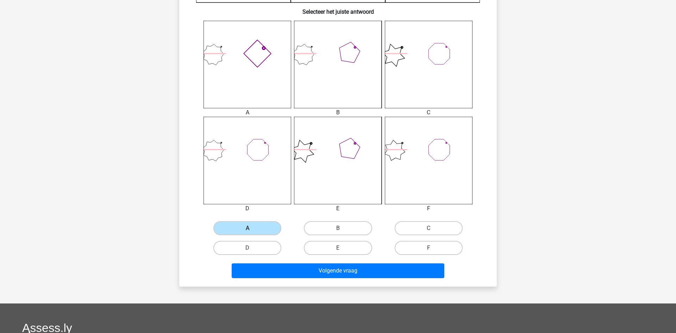
scroll to position [287, 0]
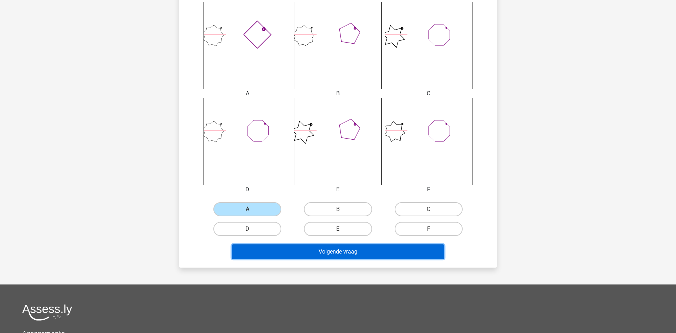
click at [364, 249] on button "Volgende vraag" at bounding box center [338, 252] width 213 height 15
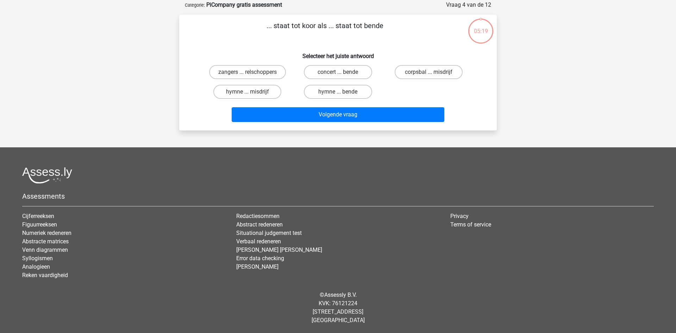
scroll to position [34, 0]
click at [278, 74] on label "zangers ... relschoppers" at bounding box center [247, 72] width 77 height 14
click at [252, 74] on input "zangers ... relschoppers" at bounding box center [249, 74] width 5 height 5
radio input "true"
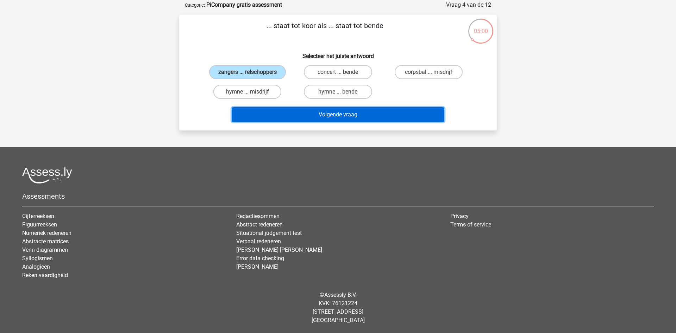
click at [325, 115] on button "Volgende vraag" at bounding box center [338, 114] width 213 height 15
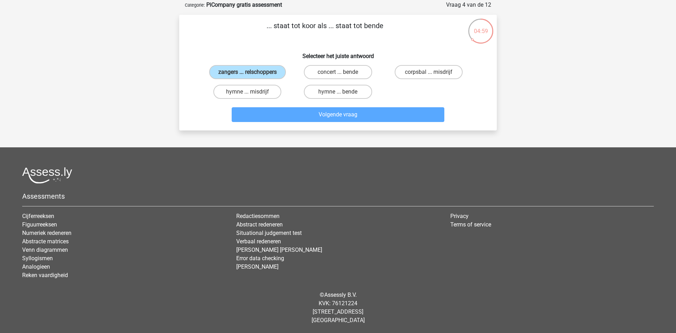
scroll to position [35, 0]
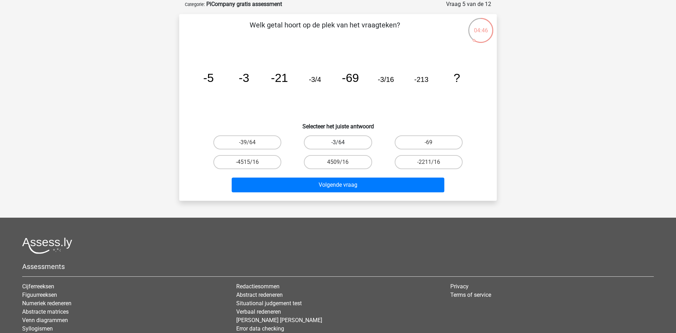
click at [347, 143] on label "-3/64" at bounding box center [338, 142] width 68 height 14
click at [342, 143] on input "-3/64" at bounding box center [340, 145] width 5 height 5
radio input "true"
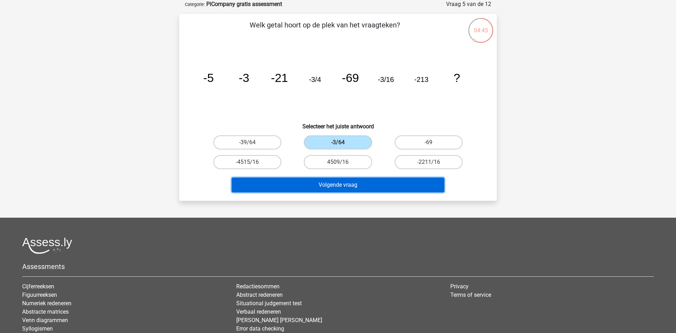
click at [334, 186] on button "Volgende vraag" at bounding box center [338, 185] width 213 height 15
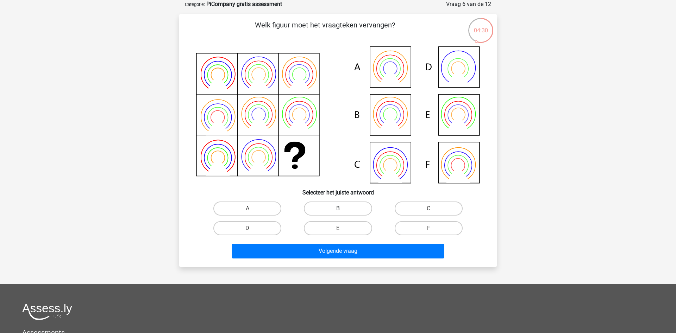
click at [332, 209] on label "B" at bounding box center [338, 209] width 68 height 14
click at [338, 209] on input "B" at bounding box center [340, 211] width 5 height 5
radio input "true"
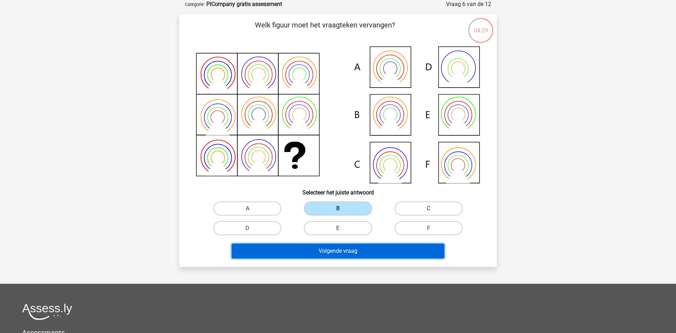
click at [347, 254] on button "Volgende vraag" at bounding box center [338, 251] width 213 height 15
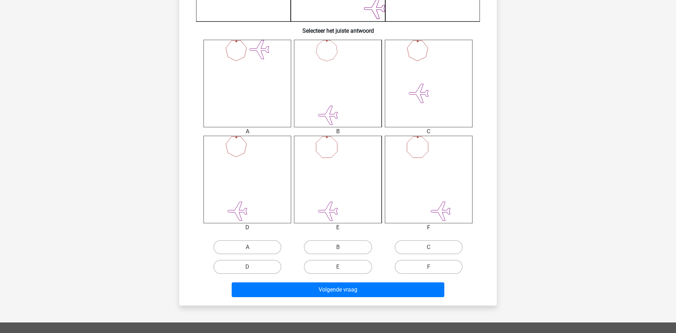
scroll to position [251, 0]
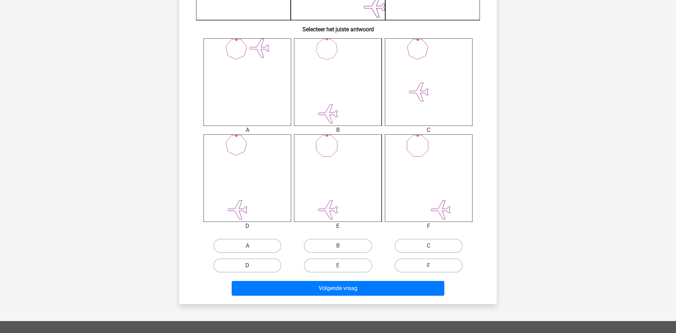
click at [257, 268] on label "D" at bounding box center [247, 266] width 68 height 14
click at [252, 268] on input "D" at bounding box center [249, 268] width 5 height 5
radio input "true"
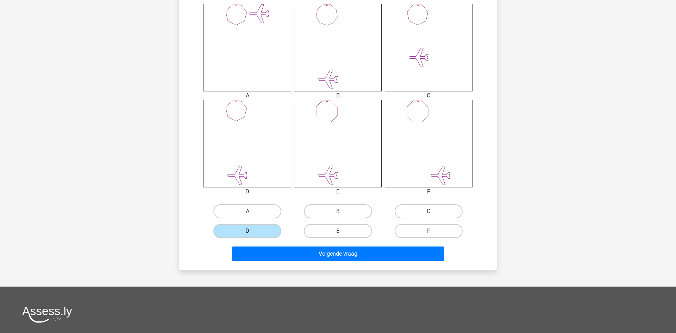
scroll to position [286, 0]
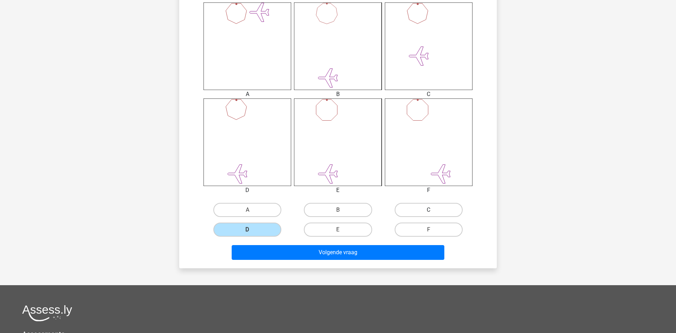
click at [405, 212] on label "C" at bounding box center [428, 210] width 68 height 14
click at [428, 212] on input "C" at bounding box center [430, 212] width 5 height 5
radio input "true"
click at [377, 260] on div "Volgende vraag" at bounding box center [338, 254] width 272 height 18
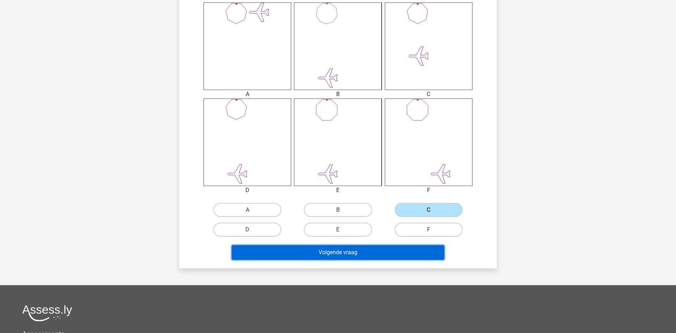
click at [371, 254] on button "Volgende vraag" at bounding box center [338, 252] width 213 height 15
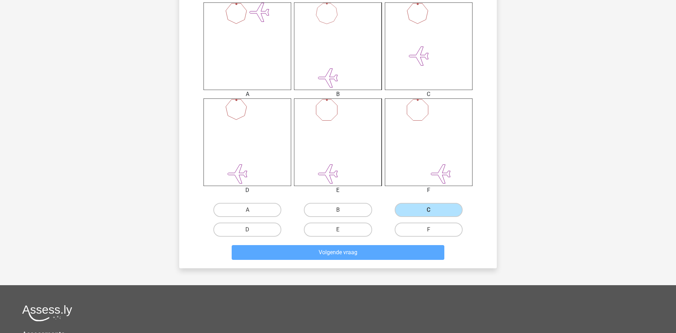
scroll to position [34, 0]
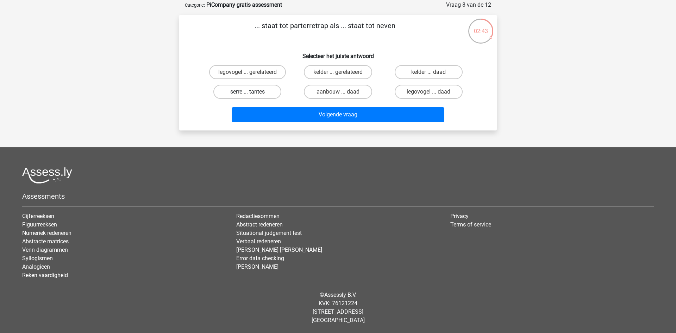
click at [255, 91] on label "serre ... tantes" at bounding box center [247, 92] width 68 height 14
click at [252, 92] on input "serre ... tantes" at bounding box center [249, 94] width 5 height 5
radio input "true"
click at [248, 74] on input "legovogel ... gerelateerd" at bounding box center [249, 74] width 5 height 5
radio input "true"
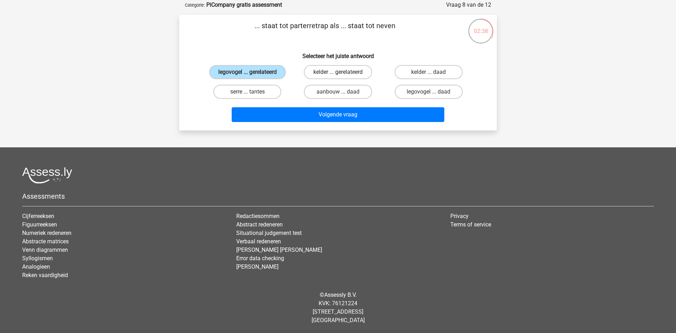
click at [332, 67] on label "kelder ... gerelateerd" at bounding box center [338, 72] width 68 height 14
click at [338, 72] on input "kelder ... gerelateerd" at bounding box center [340, 74] width 5 height 5
radio input "true"
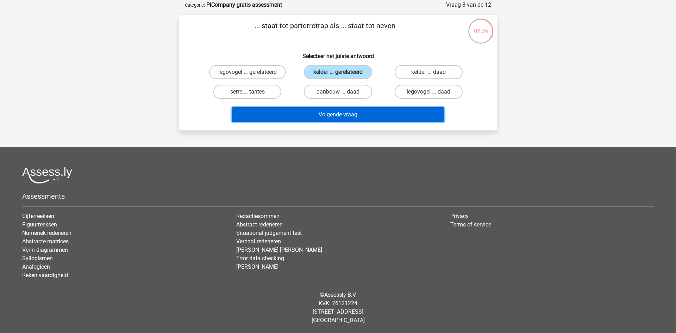
click at [339, 115] on button "Volgende vraag" at bounding box center [338, 114] width 213 height 15
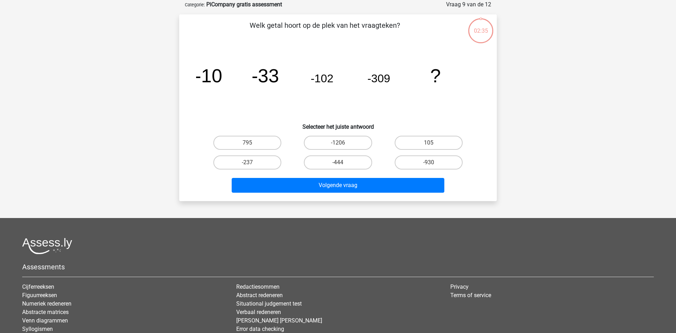
scroll to position [35, 0]
click at [406, 158] on label "-930" at bounding box center [428, 162] width 68 height 14
click at [428, 162] on input "-930" at bounding box center [430, 164] width 5 height 5
radio input "true"
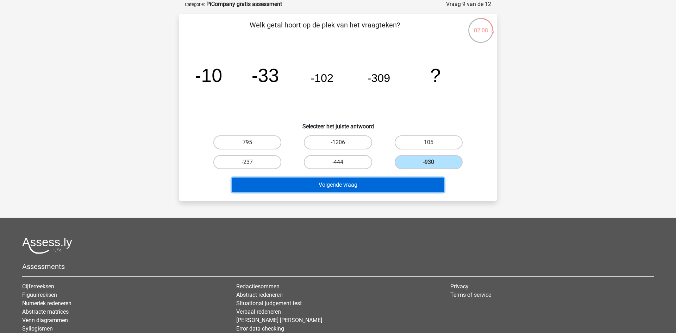
click at [335, 189] on button "Volgende vraag" at bounding box center [338, 185] width 213 height 15
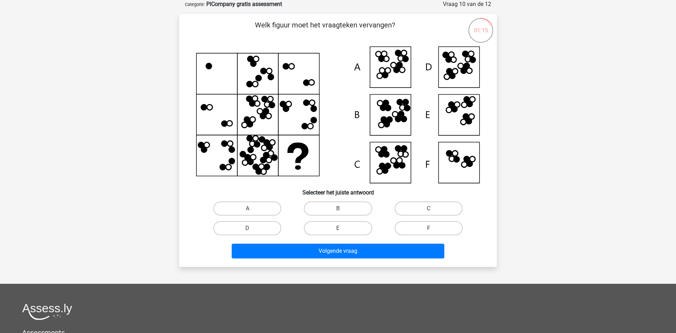
click at [341, 201] on div "B" at bounding box center [337, 209] width 90 height 20
click at [334, 211] on label "B" at bounding box center [338, 209] width 68 height 14
click at [338, 211] on input "B" at bounding box center [340, 211] width 5 height 5
radio input "true"
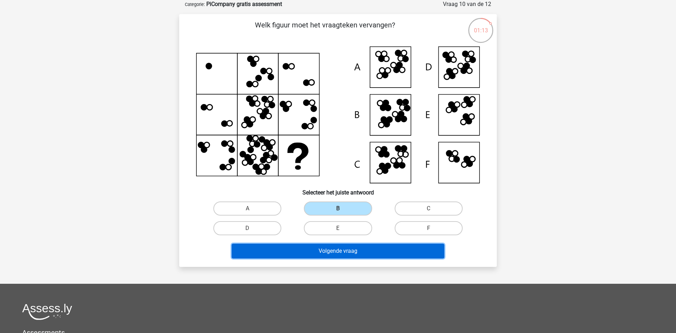
click at [345, 251] on button "Volgende vraag" at bounding box center [338, 251] width 213 height 15
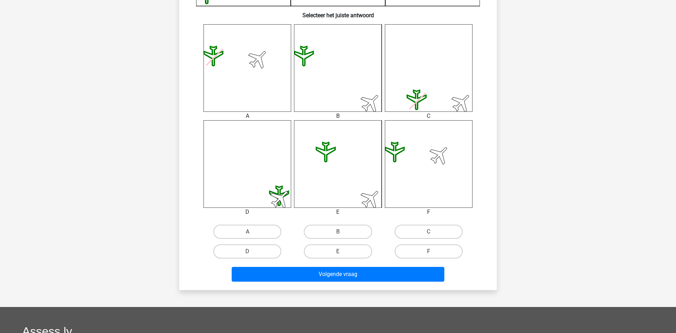
scroll to position [287, 0]
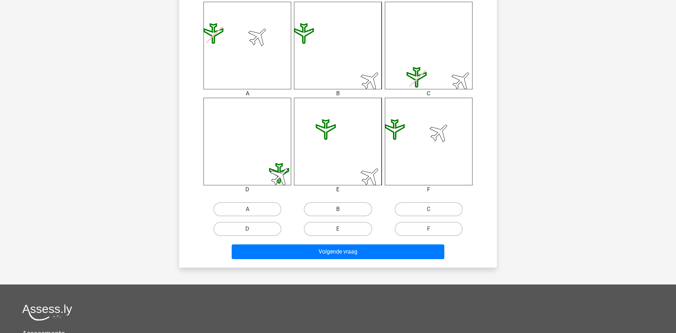
click at [330, 210] on label "B" at bounding box center [338, 209] width 68 height 14
click at [338, 210] on input "B" at bounding box center [340, 211] width 5 height 5
radio input "true"
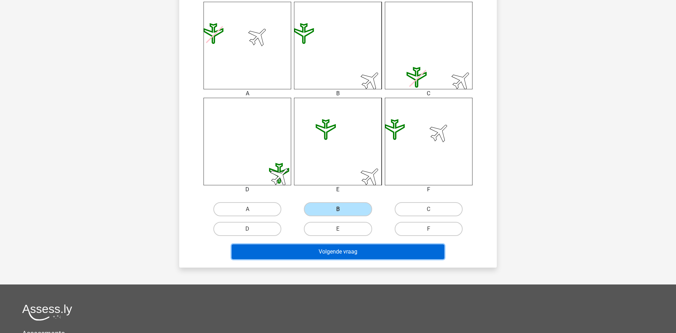
click at [354, 252] on button "Volgende vraag" at bounding box center [338, 252] width 213 height 15
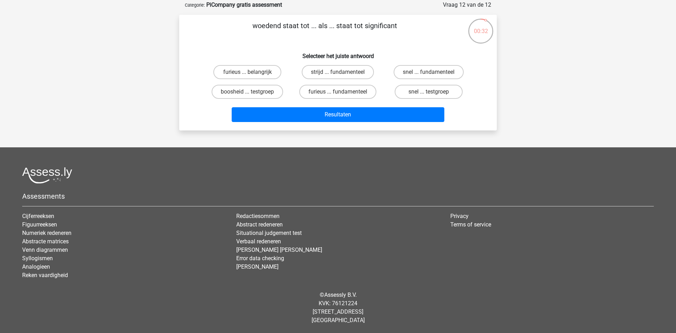
scroll to position [34, 0]
click at [259, 70] on label "furieus ... belangrijk" at bounding box center [247, 72] width 68 height 14
click at [252, 72] on input "furieus ... belangrijk" at bounding box center [249, 74] width 5 height 5
radio input "true"
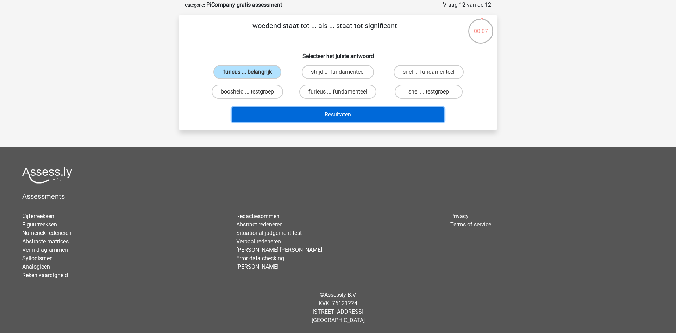
click at [320, 115] on button "Resultaten" at bounding box center [338, 114] width 213 height 15
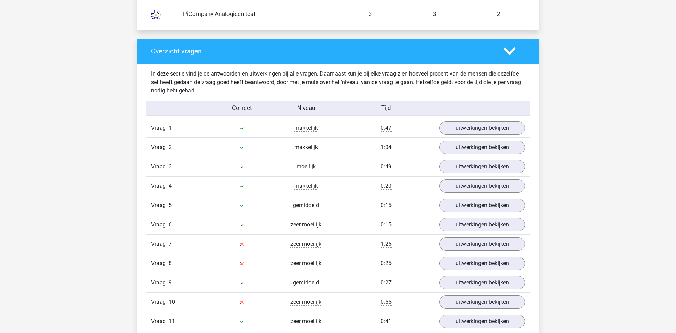
scroll to position [682, 0]
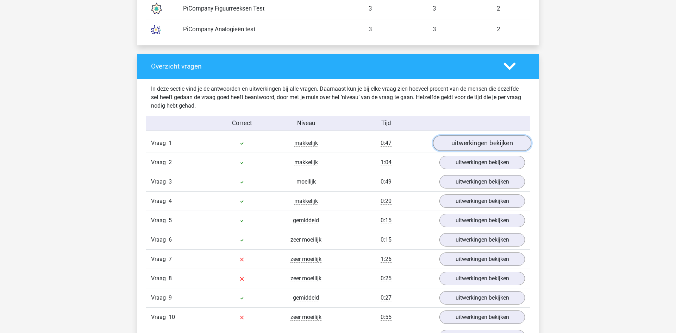
click at [467, 145] on link "uitwerkingen bekijken" at bounding box center [482, 142] width 98 height 15
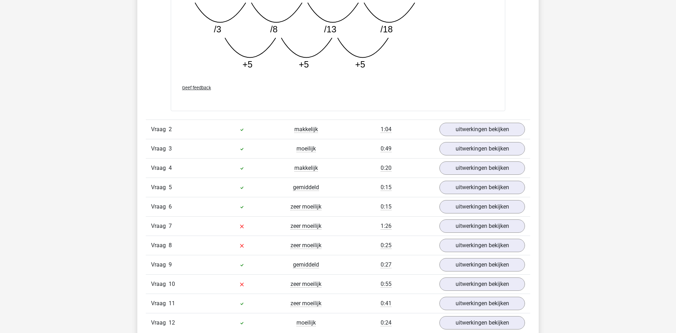
scroll to position [1077, 0]
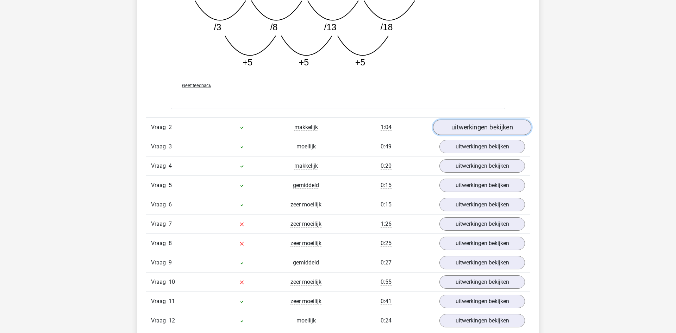
click at [490, 130] on link "uitwerkingen bekijken" at bounding box center [482, 127] width 98 height 15
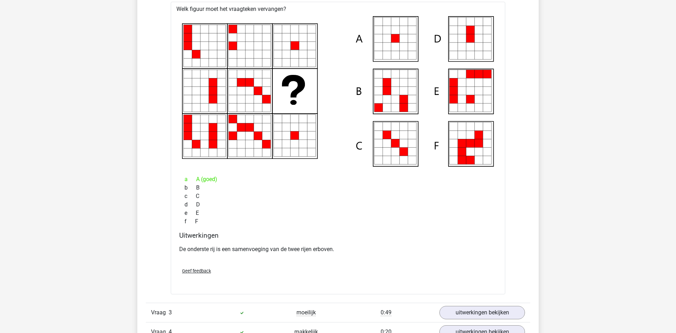
scroll to position [1328, 0]
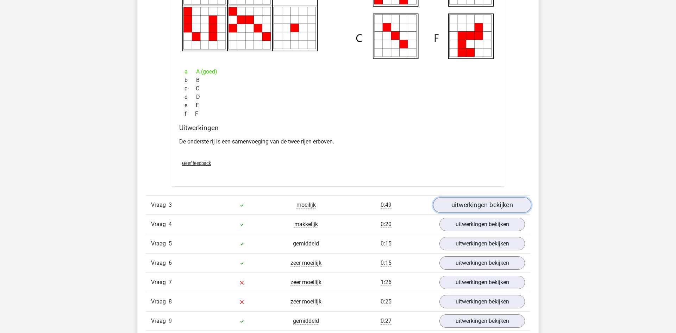
click at [478, 206] on link "uitwerkingen bekijken" at bounding box center [482, 204] width 98 height 15
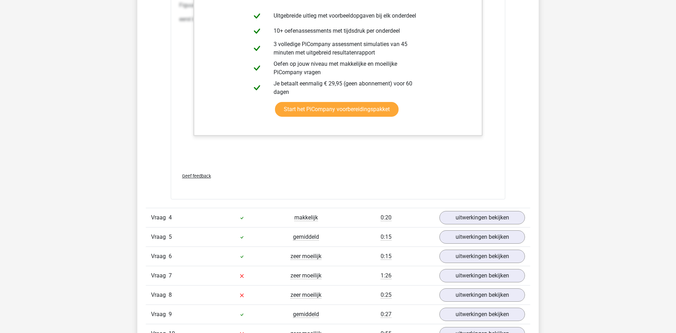
scroll to position [2154, 0]
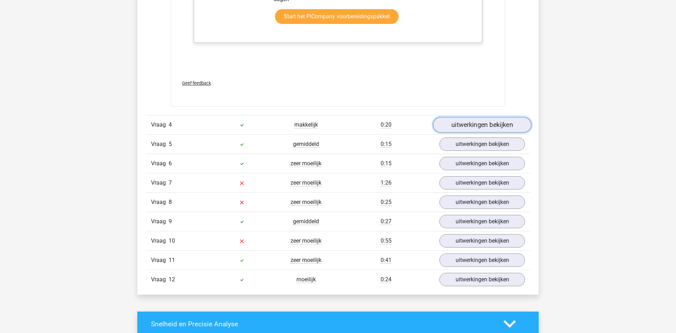
click at [514, 124] on link "uitwerkingen bekijken" at bounding box center [482, 124] width 98 height 15
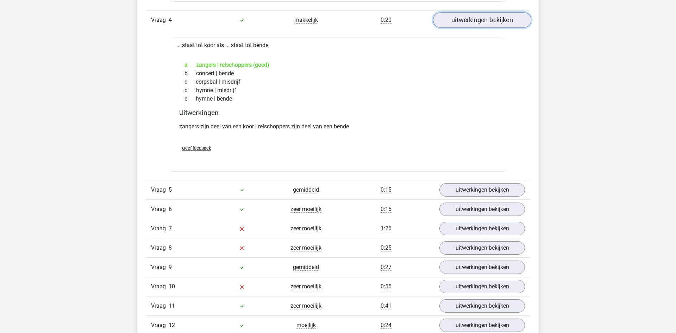
scroll to position [2261, 0]
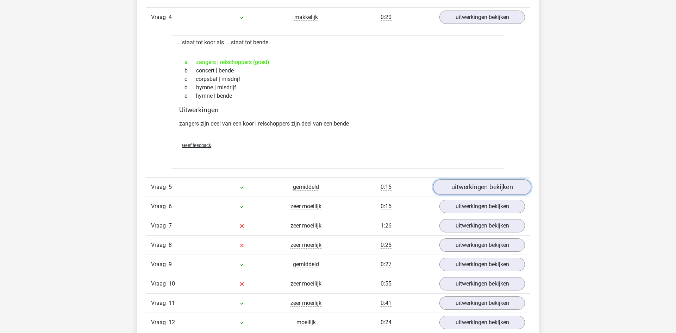
click at [480, 185] on link "uitwerkingen bekijken" at bounding box center [482, 186] width 98 height 15
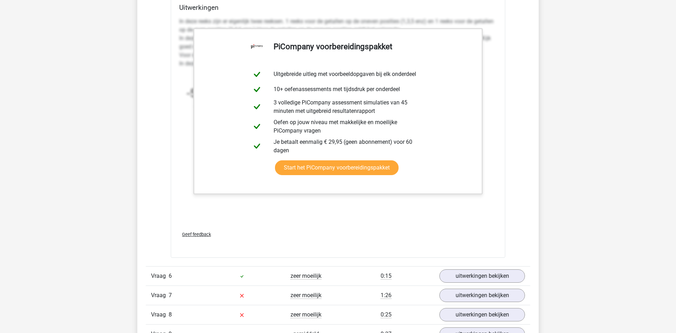
scroll to position [2728, 0]
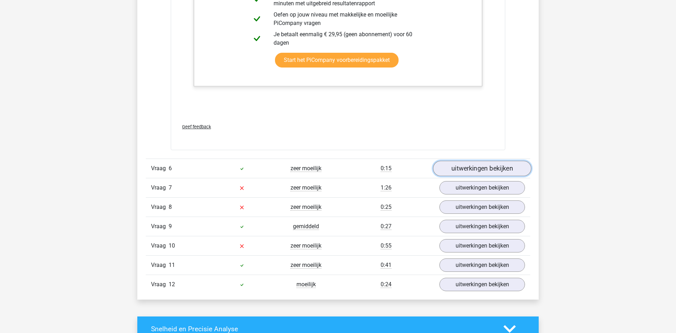
click at [479, 167] on link "uitwerkingen bekijken" at bounding box center [482, 168] width 98 height 15
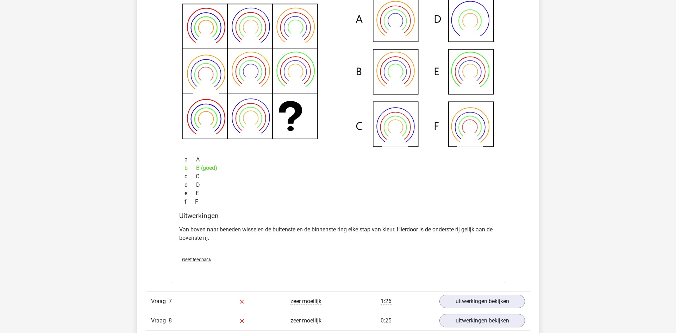
scroll to position [3051, 0]
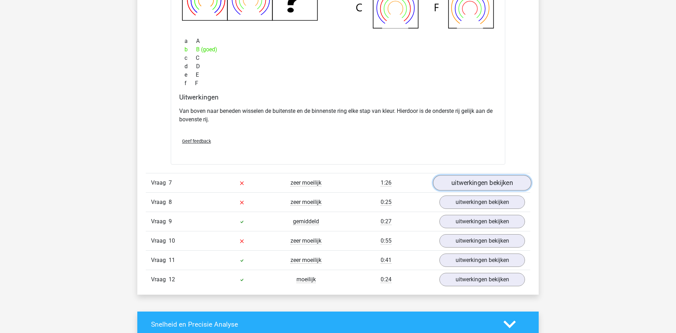
click at [488, 181] on link "uitwerkingen bekijken" at bounding box center [482, 182] width 98 height 15
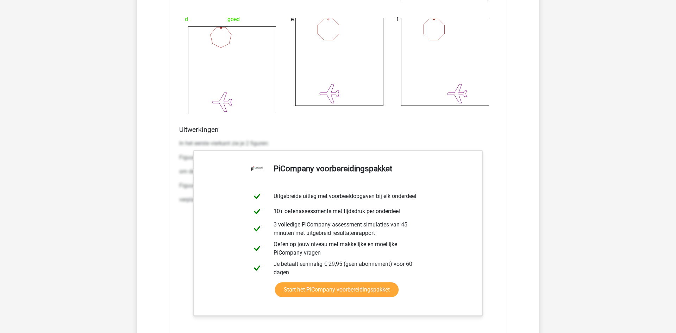
scroll to position [3769, 0]
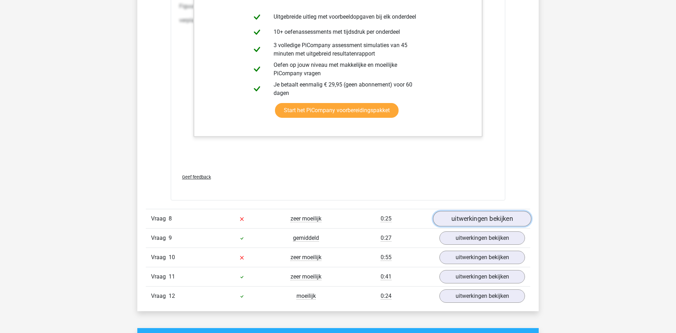
click at [463, 220] on link "uitwerkingen bekijken" at bounding box center [482, 218] width 98 height 15
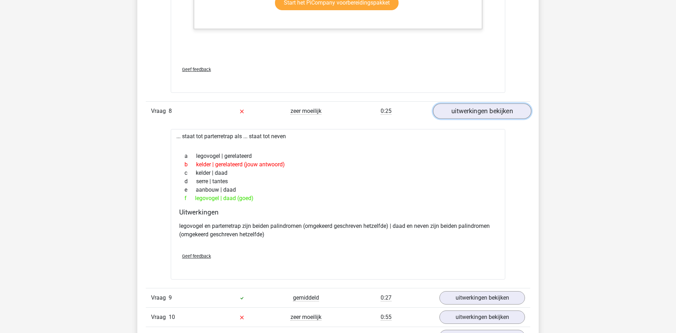
scroll to position [4020, 0]
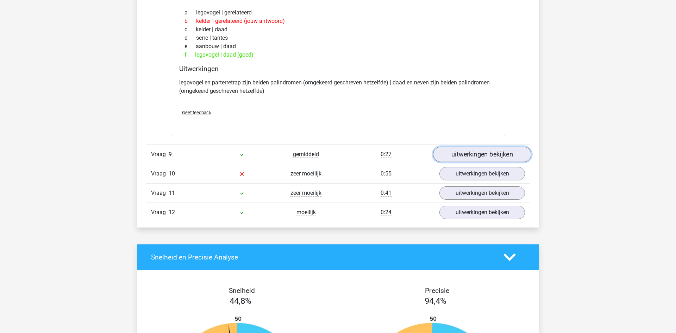
click at [490, 158] on link "uitwerkingen bekijken" at bounding box center [482, 154] width 98 height 15
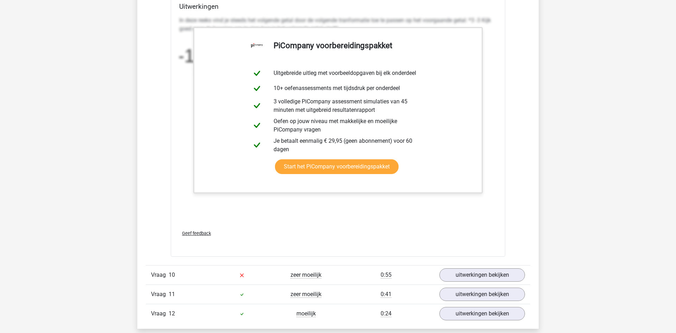
scroll to position [4415, 0]
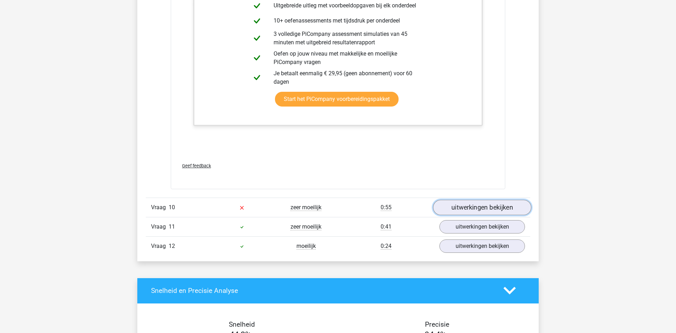
click at [476, 207] on link "uitwerkingen bekijken" at bounding box center [482, 207] width 98 height 15
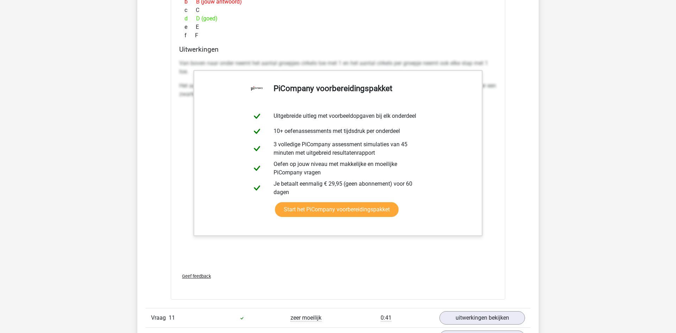
scroll to position [4882, 0]
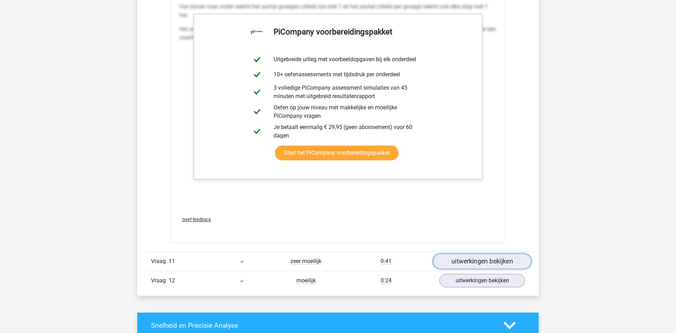
click at [492, 265] on link "uitwerkingen bekijken" at bounding box center [482, 261] width 98 height 15
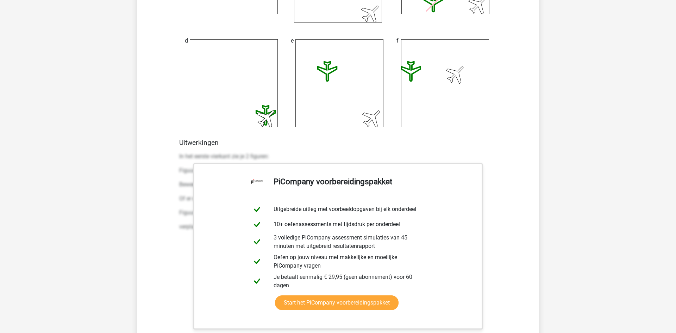
scroll to position [5600, 0]
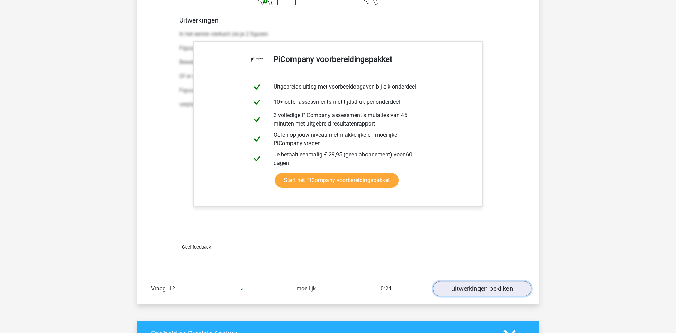
click at [484, 294] on link "uitwerkingen bekijken" at bounding box center [482, 288] width 98 height 15
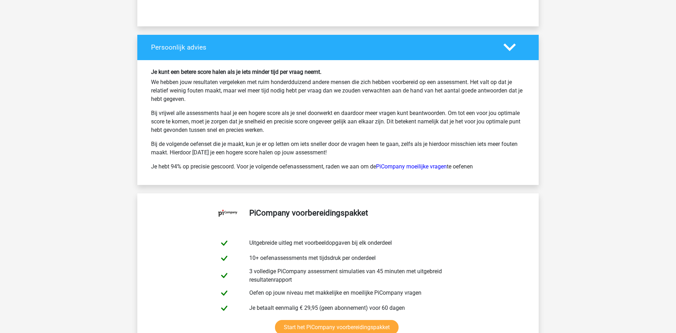
scroll to position [6461, 0]
